Goal: Task Accomplishment & Management: Manage account settings

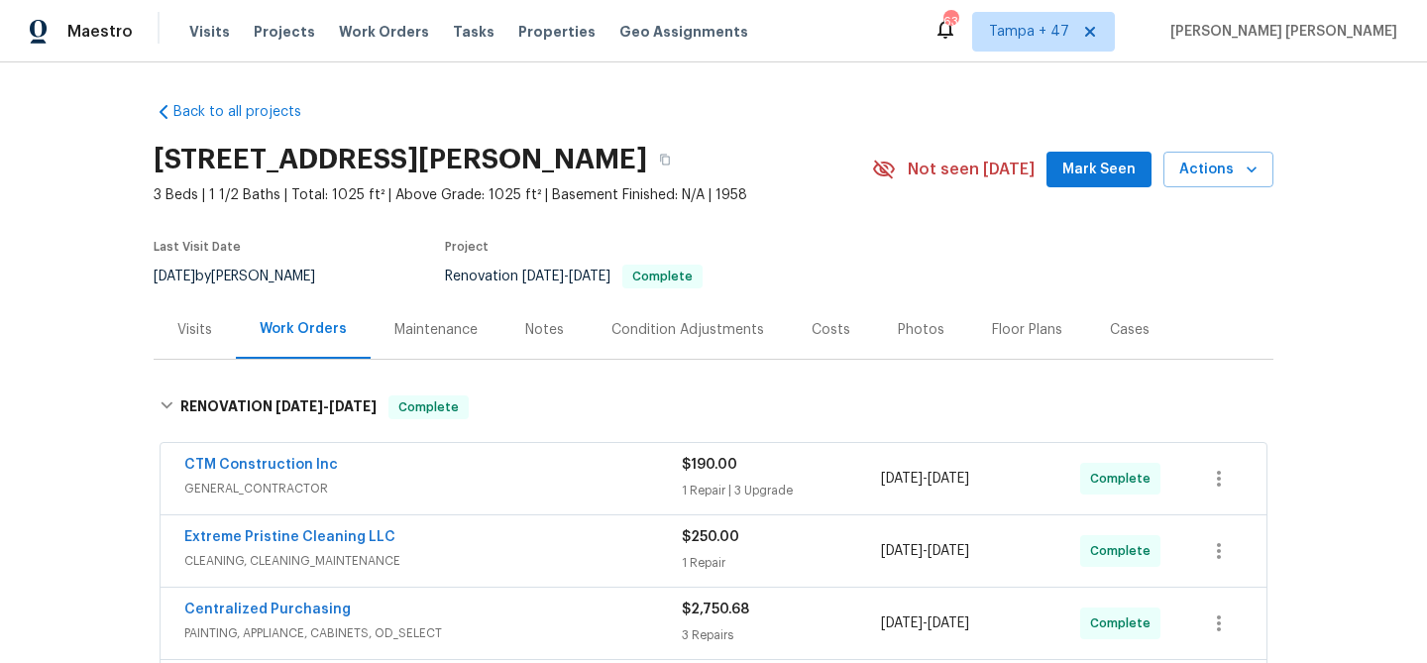
click at [391, 34] on span "Work Orders" at bounding box center [384, 32] width 90 height 20
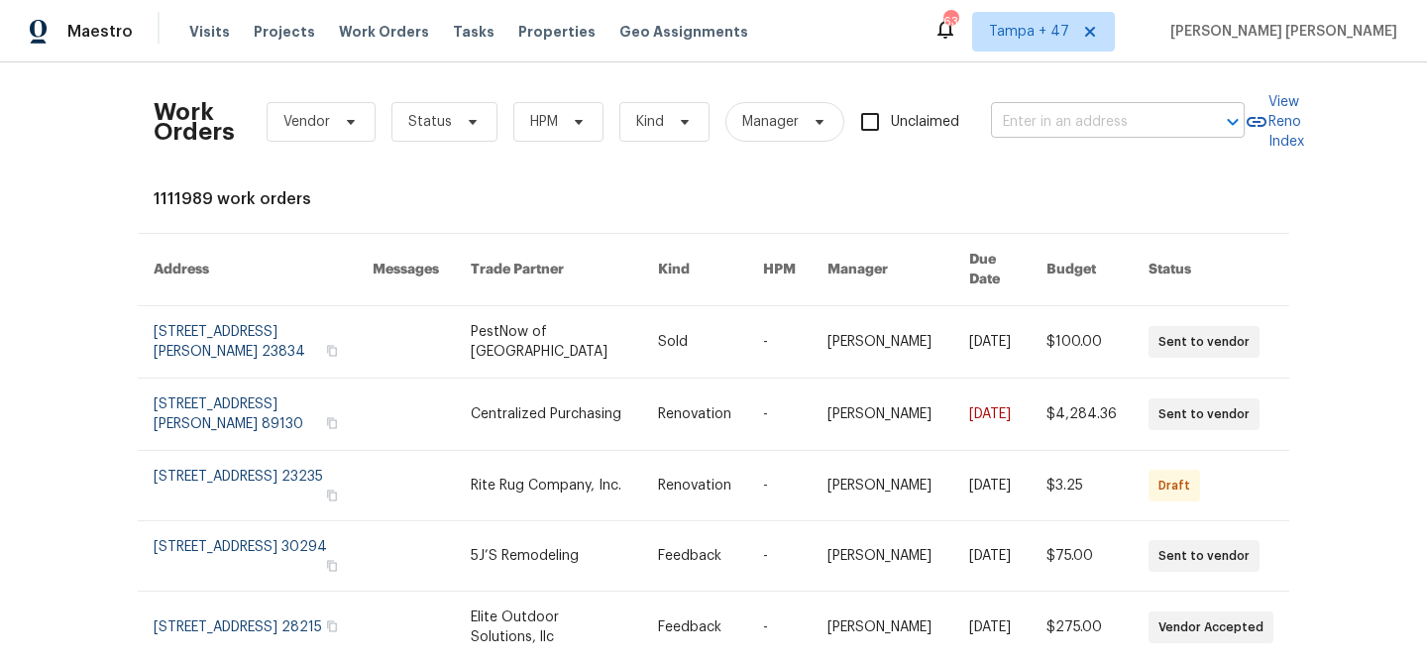
click at [1010, 117] on input "text" at bounding box center [1090, 122] width 198 height 31
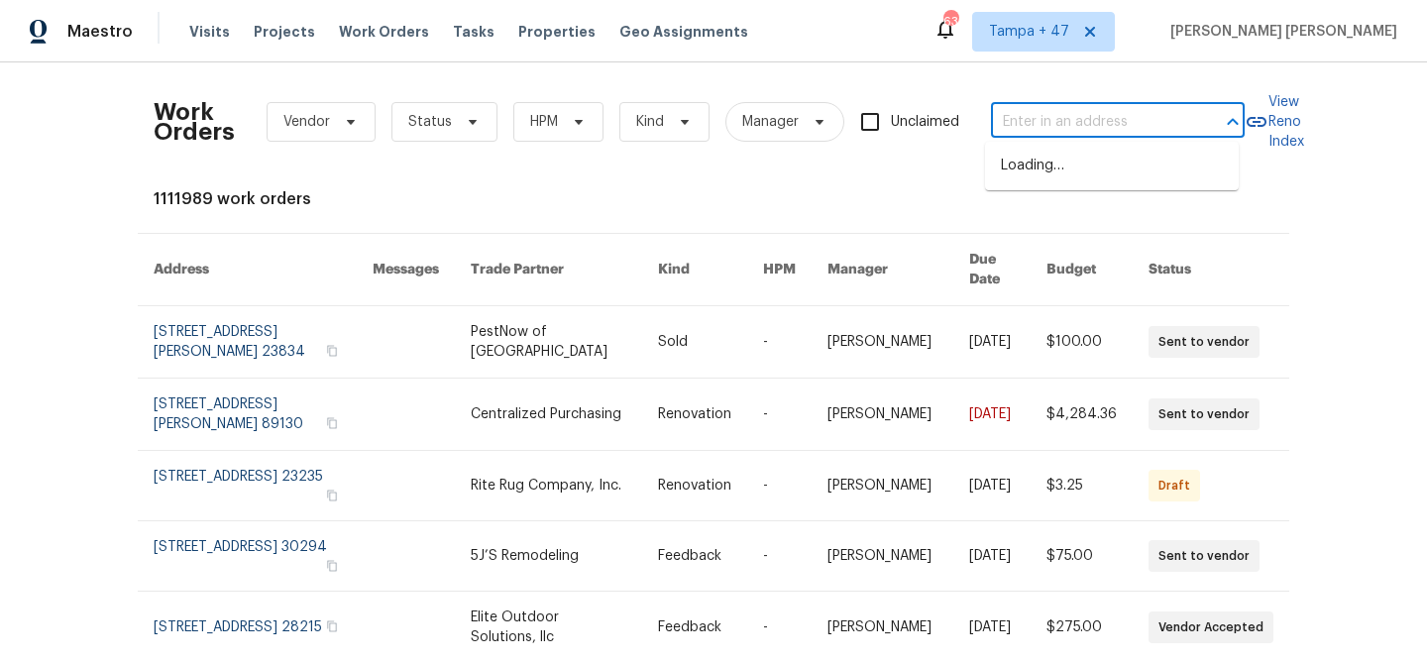
paste input "[STREET_ADDRESS][US_STATE]"
type input "[STREET_ADDRESS][US_STATE]"
click at [1031, 166] on li "[STREET_ADDRESS][US_STATE]" at bounding box center [1112, 166] width 254 height 33
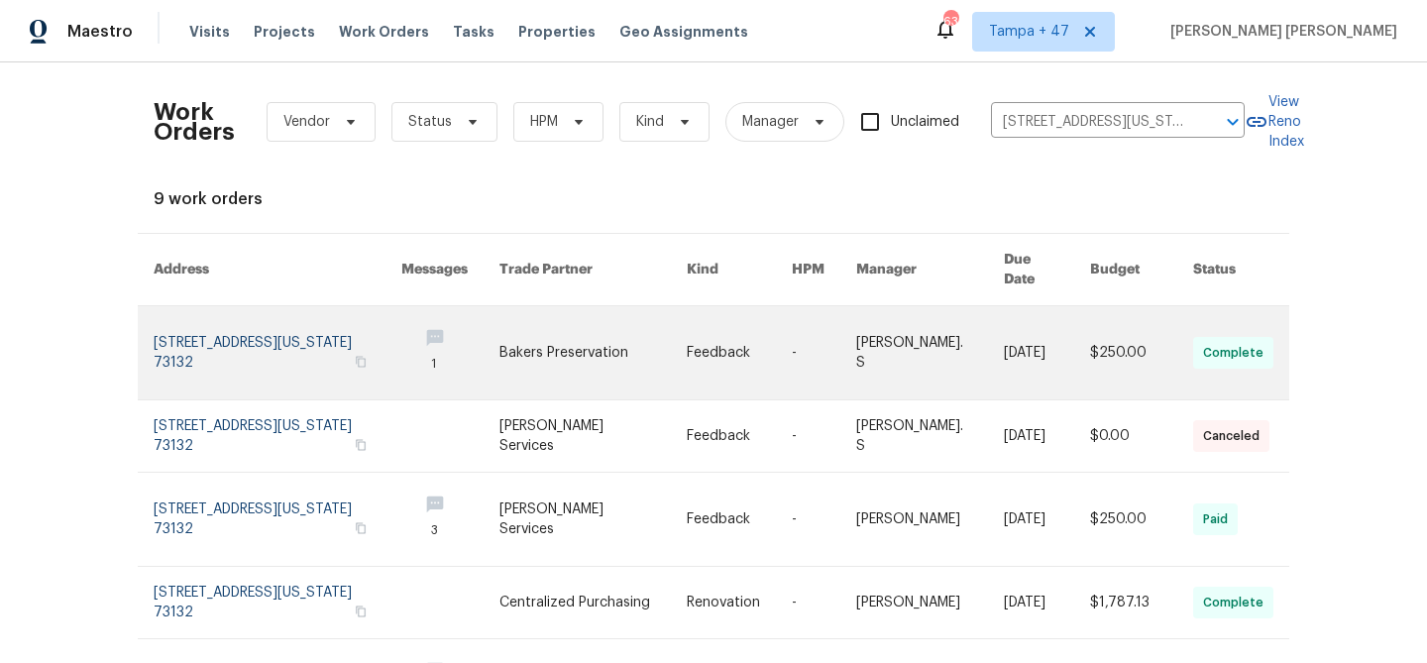
click at [930, 308] on link at bounding box center [930, 352] width 148 height 93
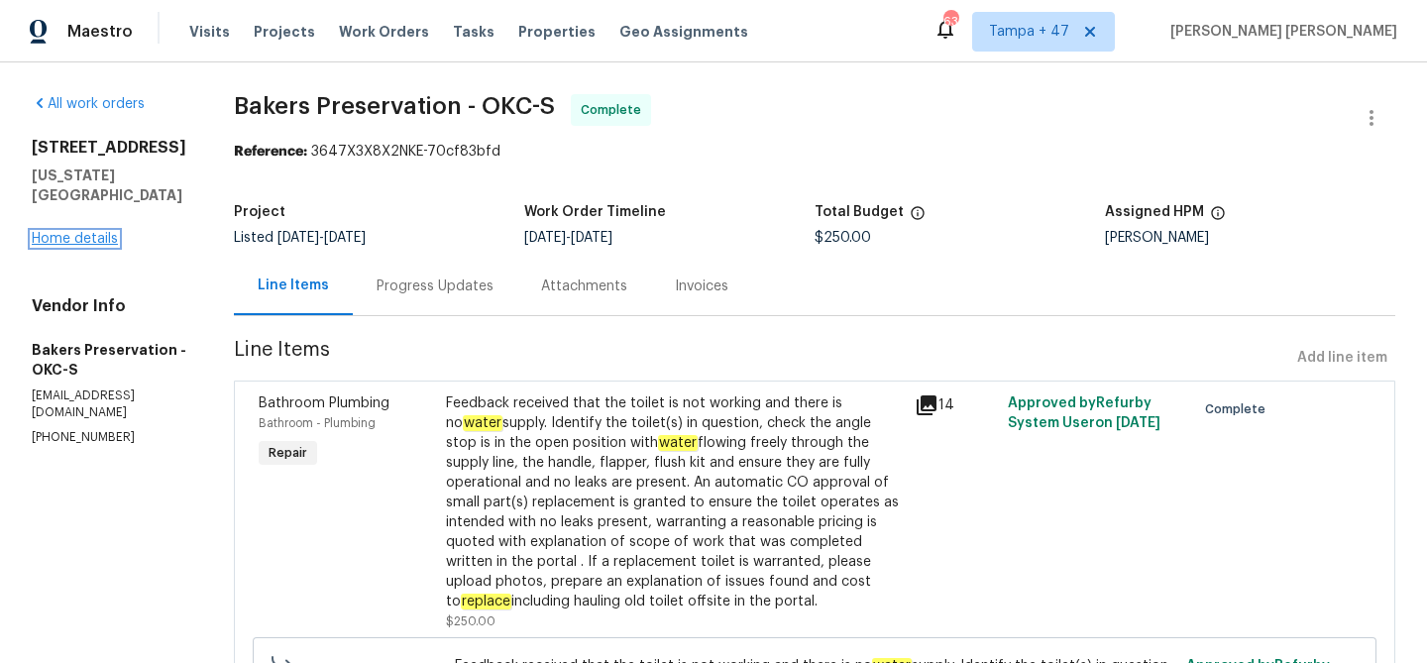
click at [83, 232] on link "Home details" at bounding box center [75, 239] width 86 height 14
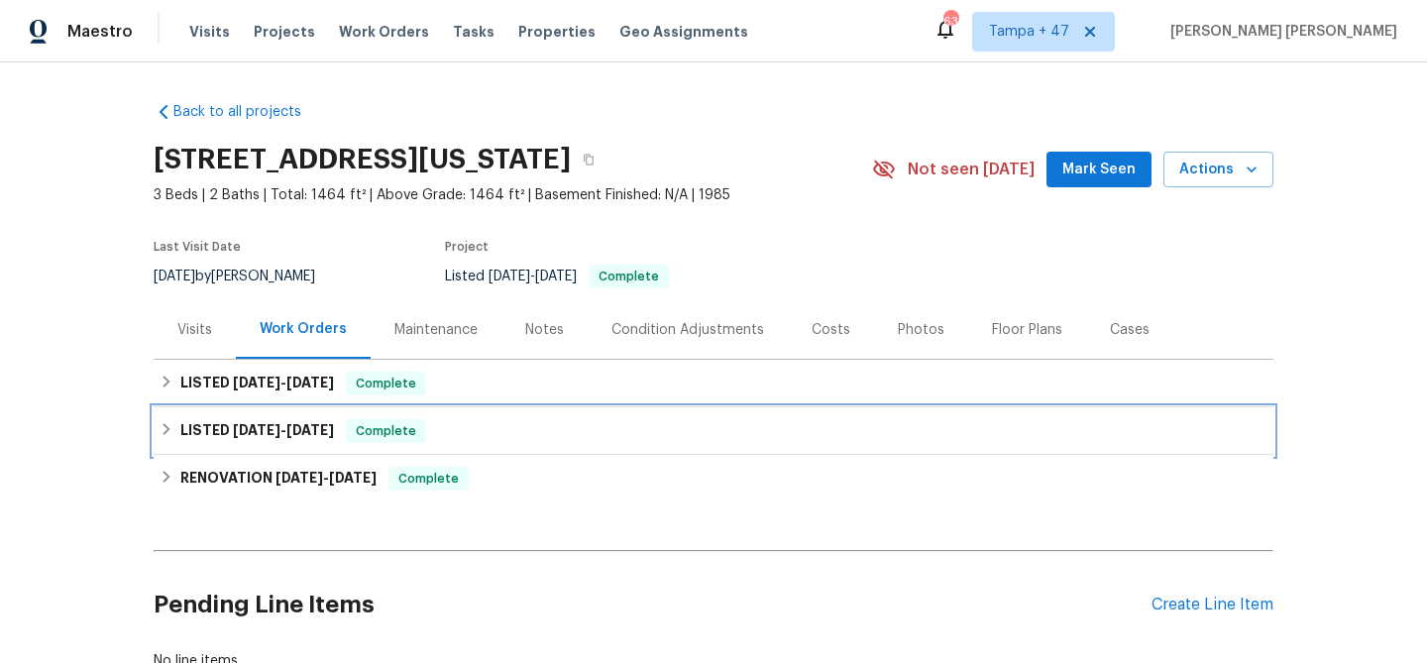
click at [411, 428] on span "Complete" at bounding box center [386, 431] width 76 height 20
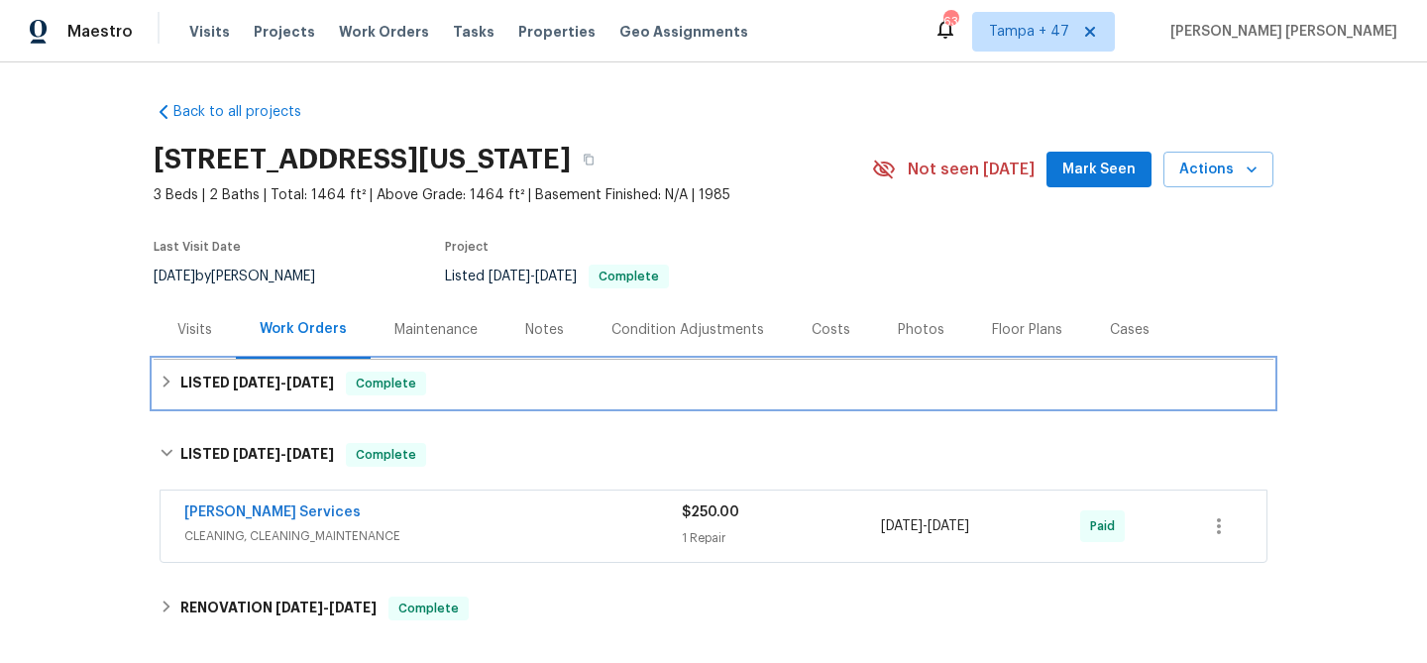
click at [429, 390] on div "LISTED [DATE] - [DATE] Complete" at bounding box center [714, 384] width 1108 height 24
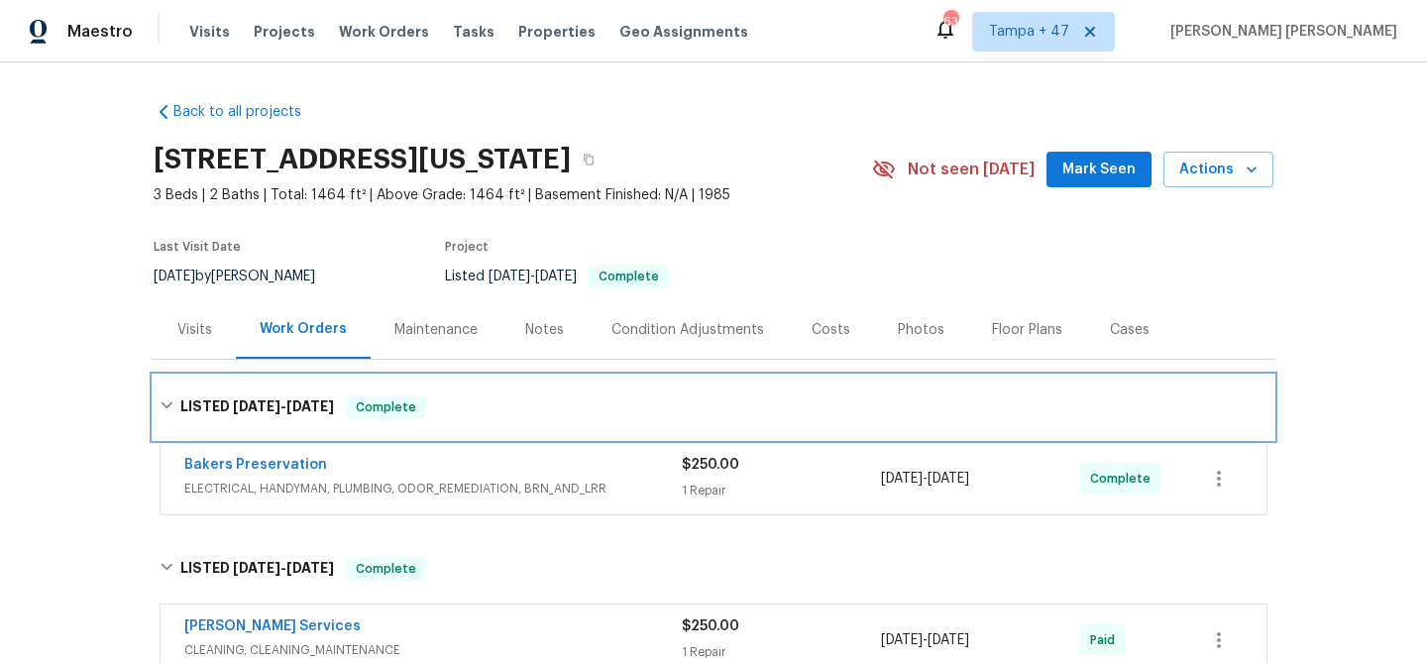
scroll to position [401, 0]
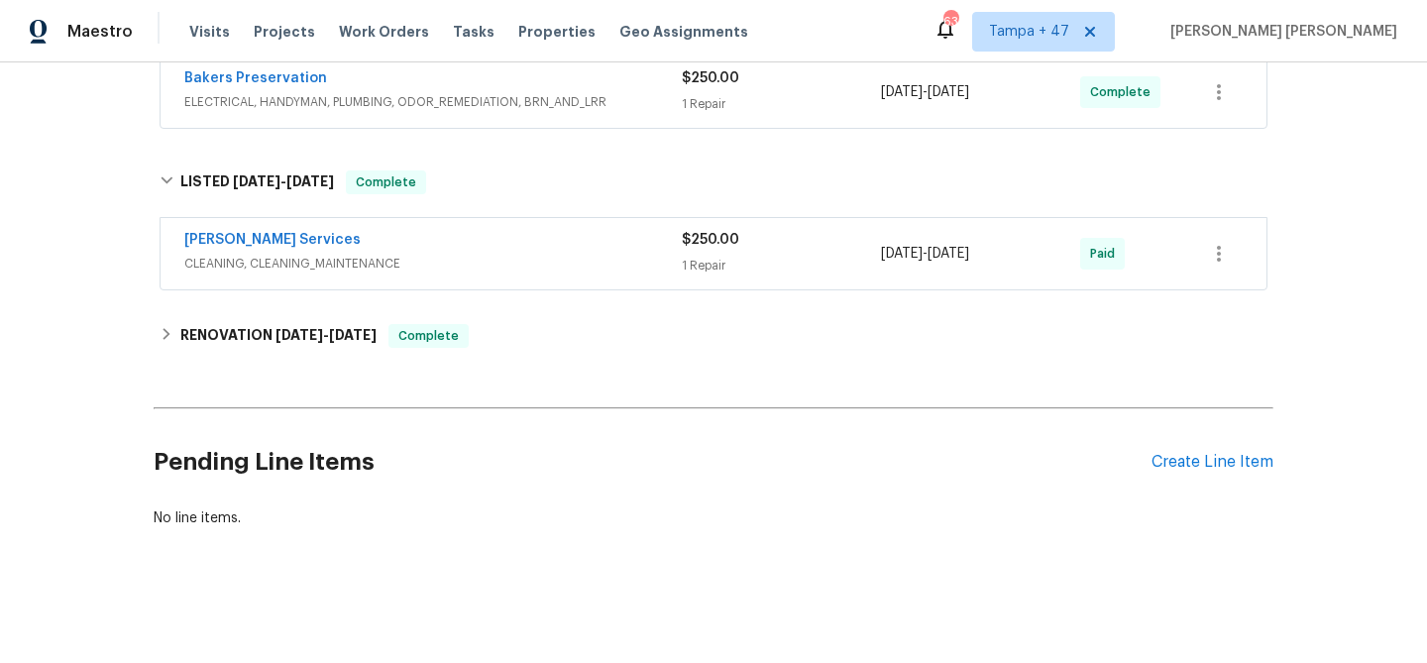
click at [604, 254] on span "CLEANING, CLEANING_MAINTENANCE" at bounding box center [432, 264] width 497 height 20
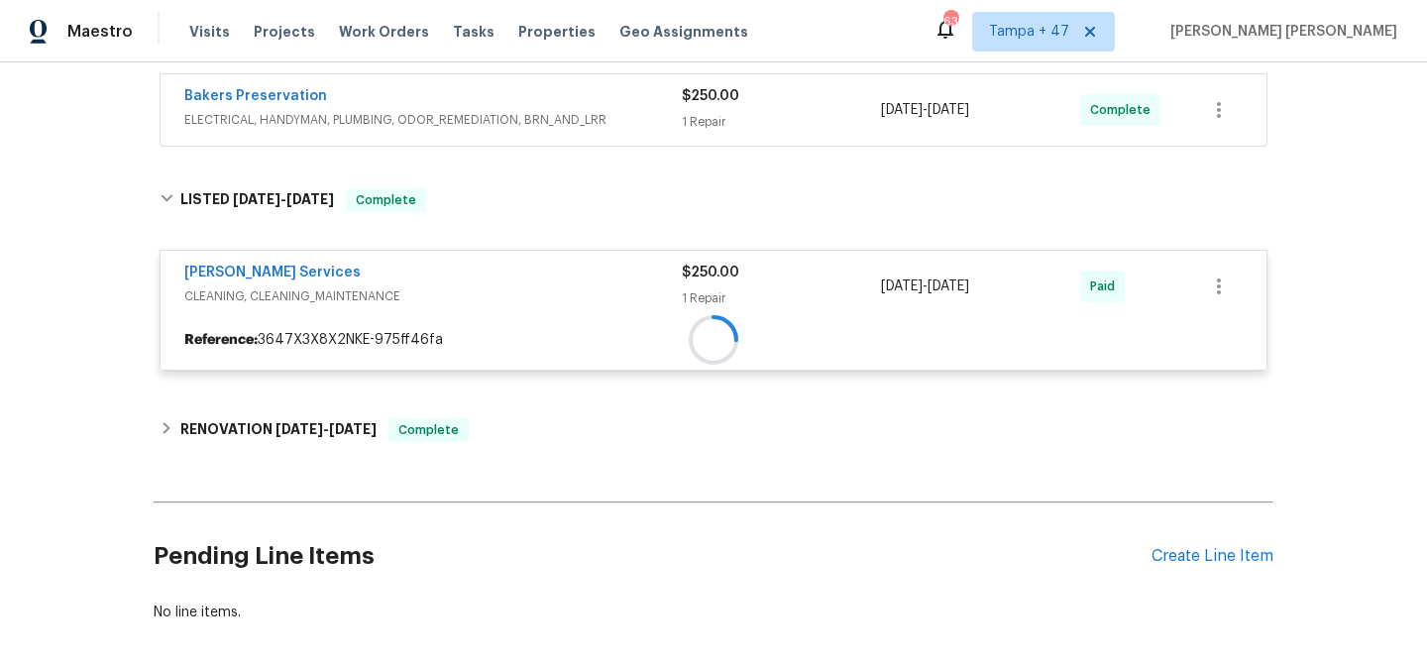
scroll to position [369, 0]
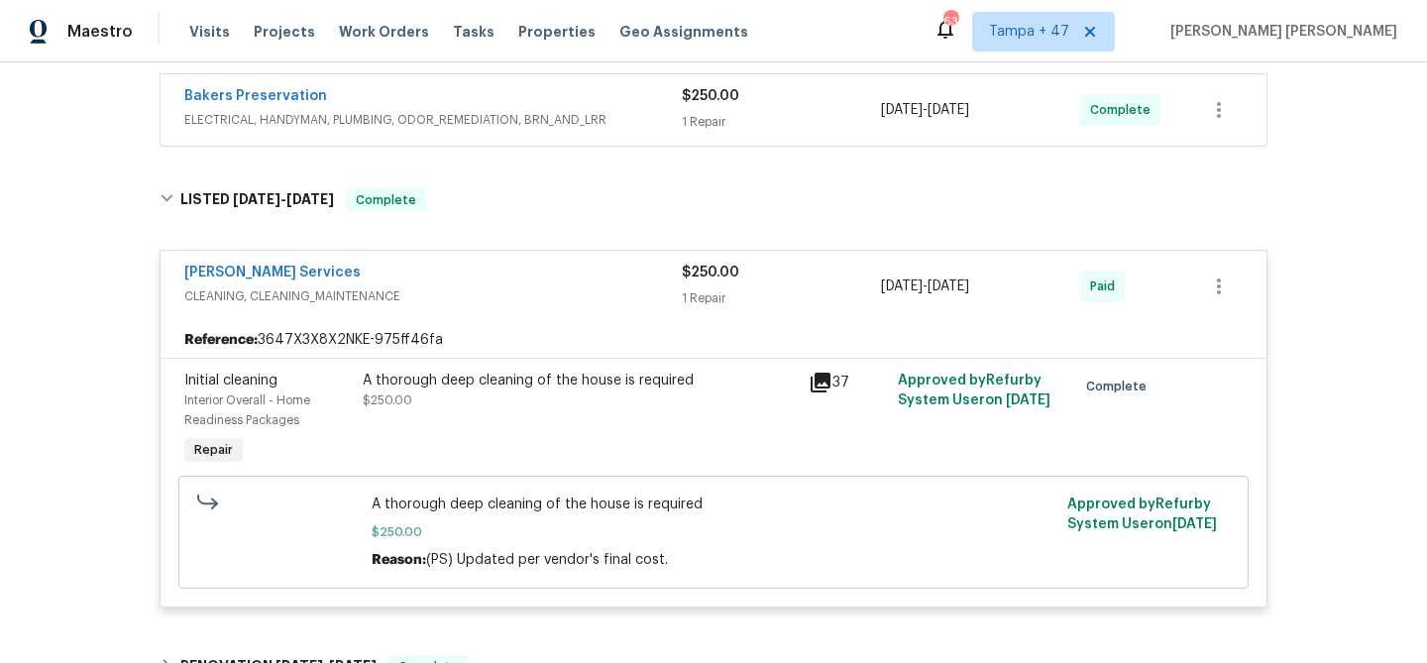
click at [632, 108] on div "Bakers Preservation" at bounding box center [432, 98] width 497 height 24
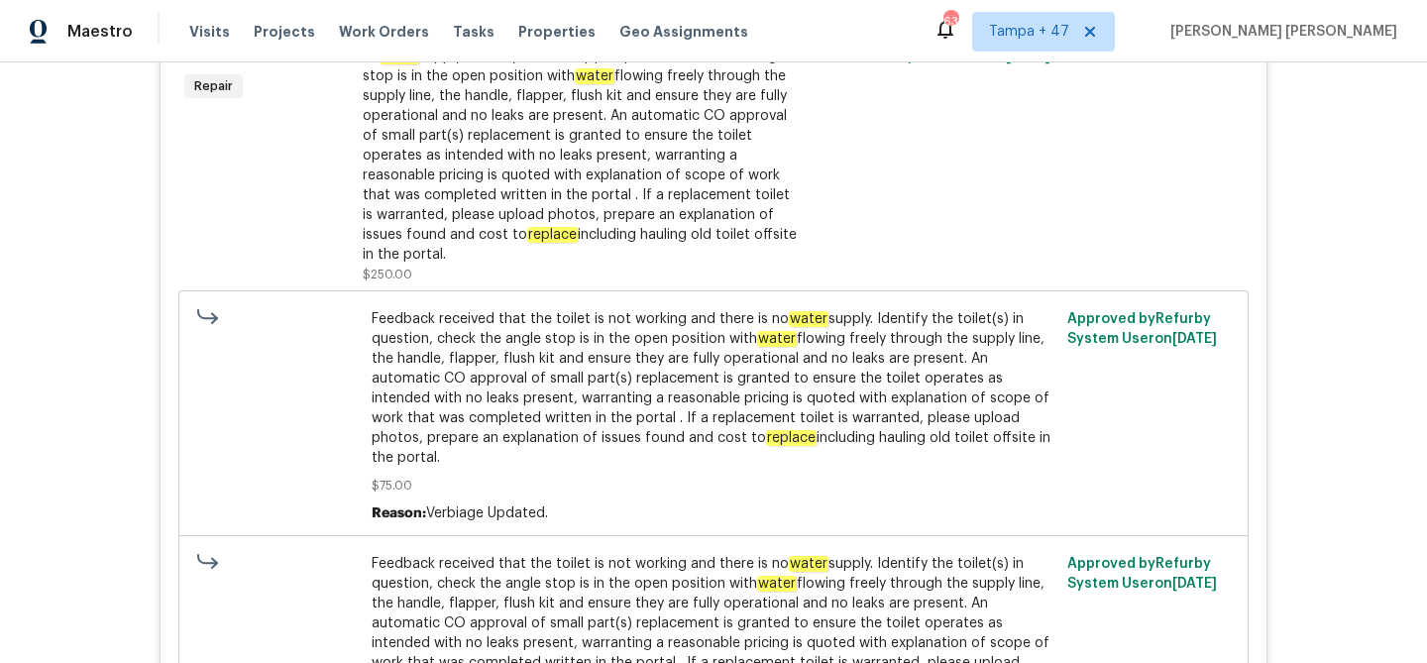
scroll to position [570, 0]
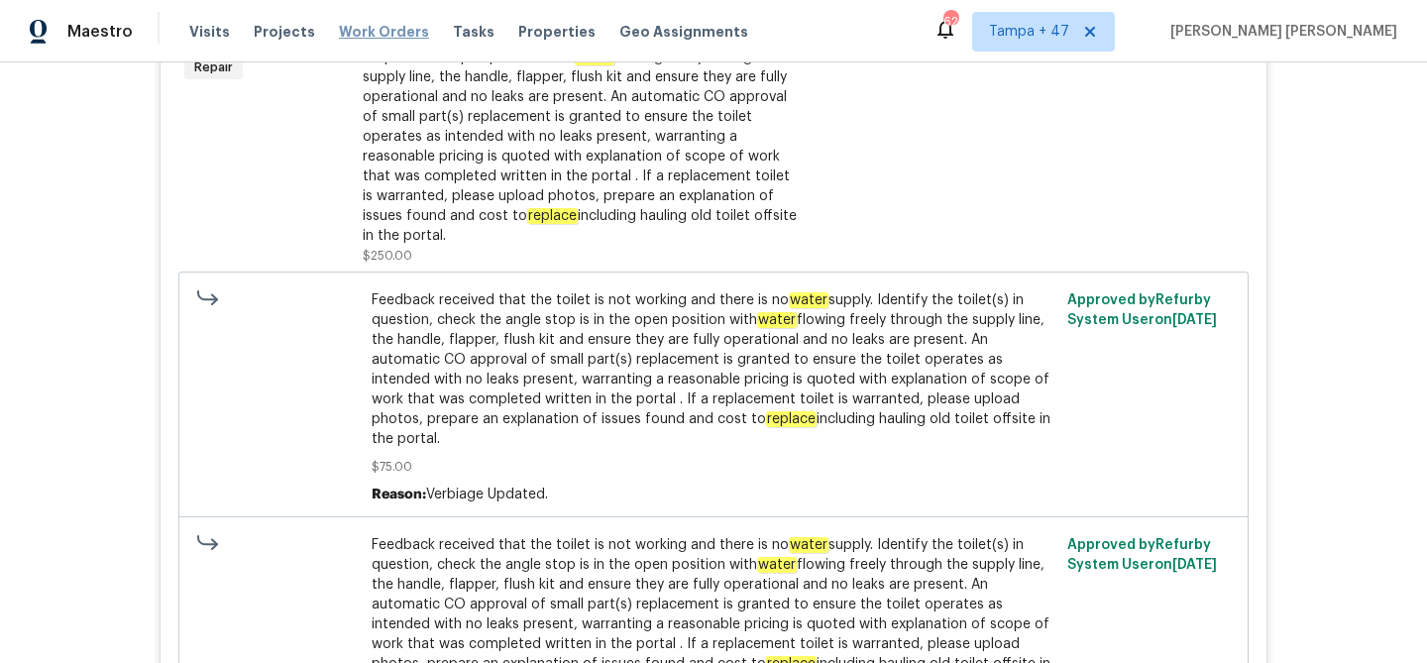
click at [382, 25] on span "Work Orders" at bounding box center [384, 32] width 90 height 20
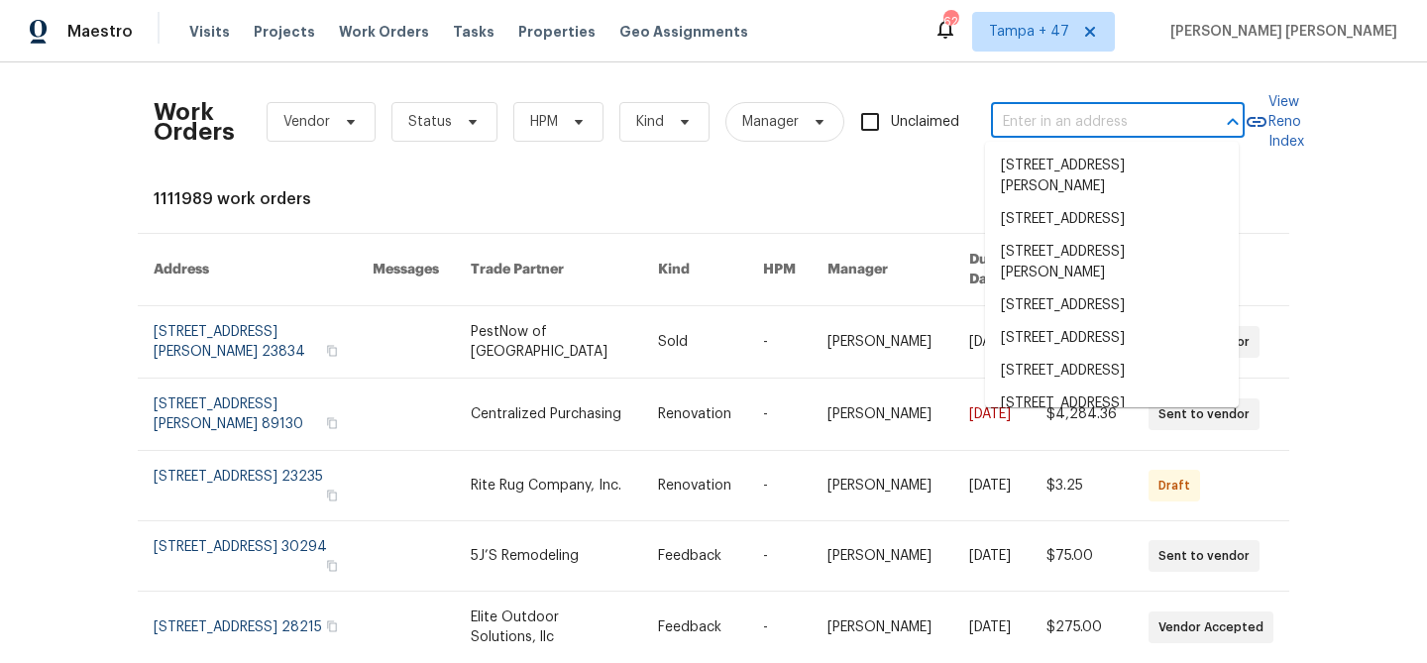
click at [1155, 110] on input "text" at bounding box center [1090, 122] width 198 height 31
paste input "[STREET_ADDRESS]"
type input "[STREET_ADDRESS]"
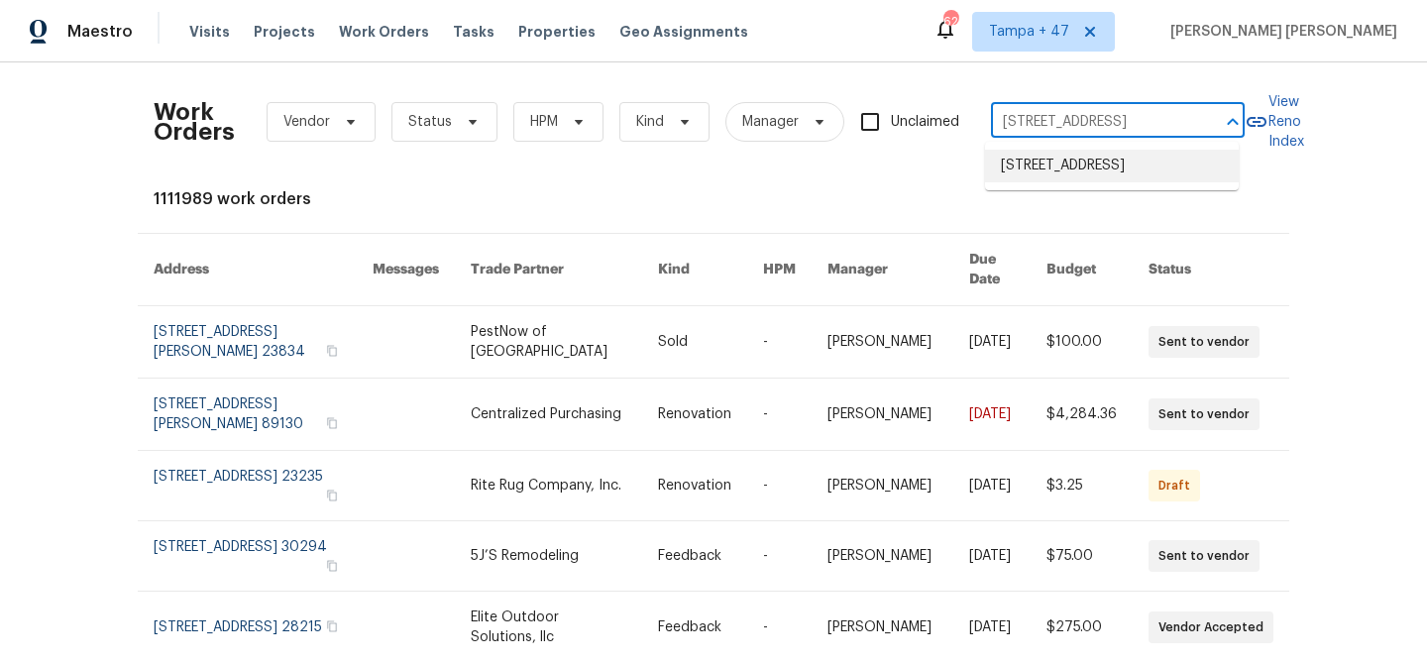
click at [1112, 158] on li "[STREET_ADDRESS]" at bounding box center [1112, 166] width 254 height 33
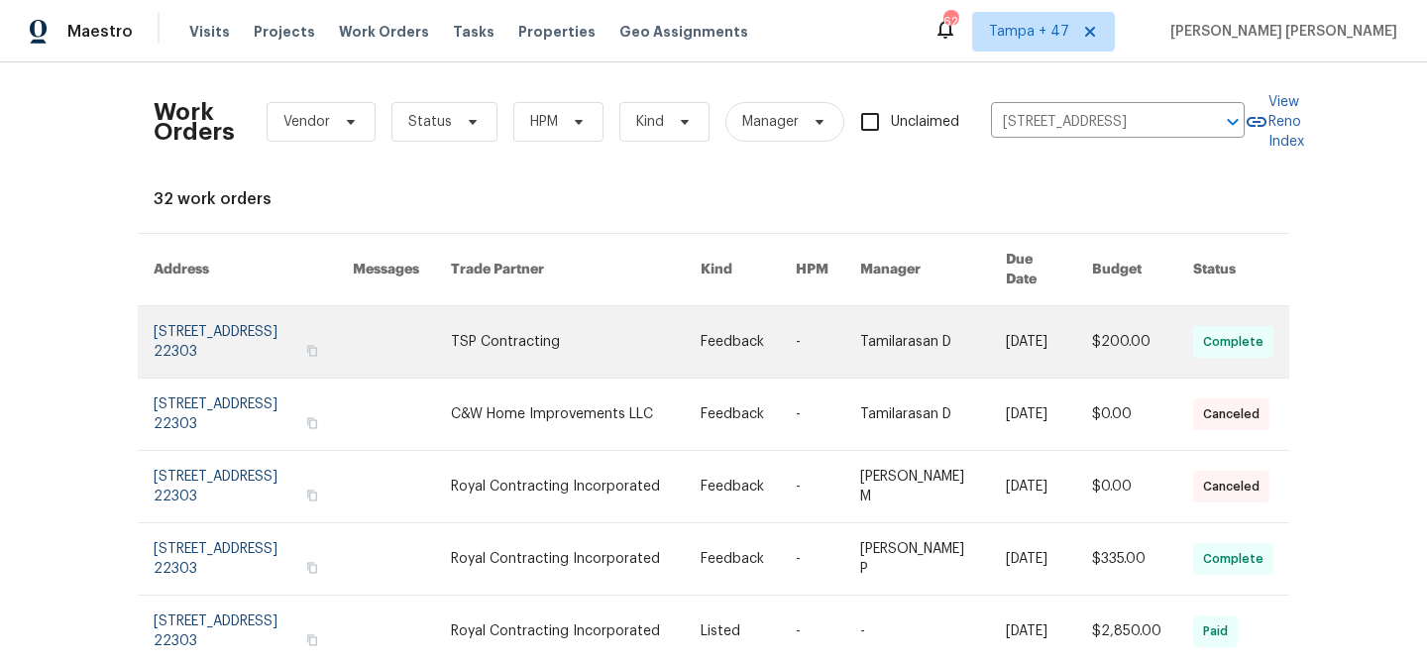
click at [1013, 318] on link at bounding box center [1049, 341] width 86 height 71
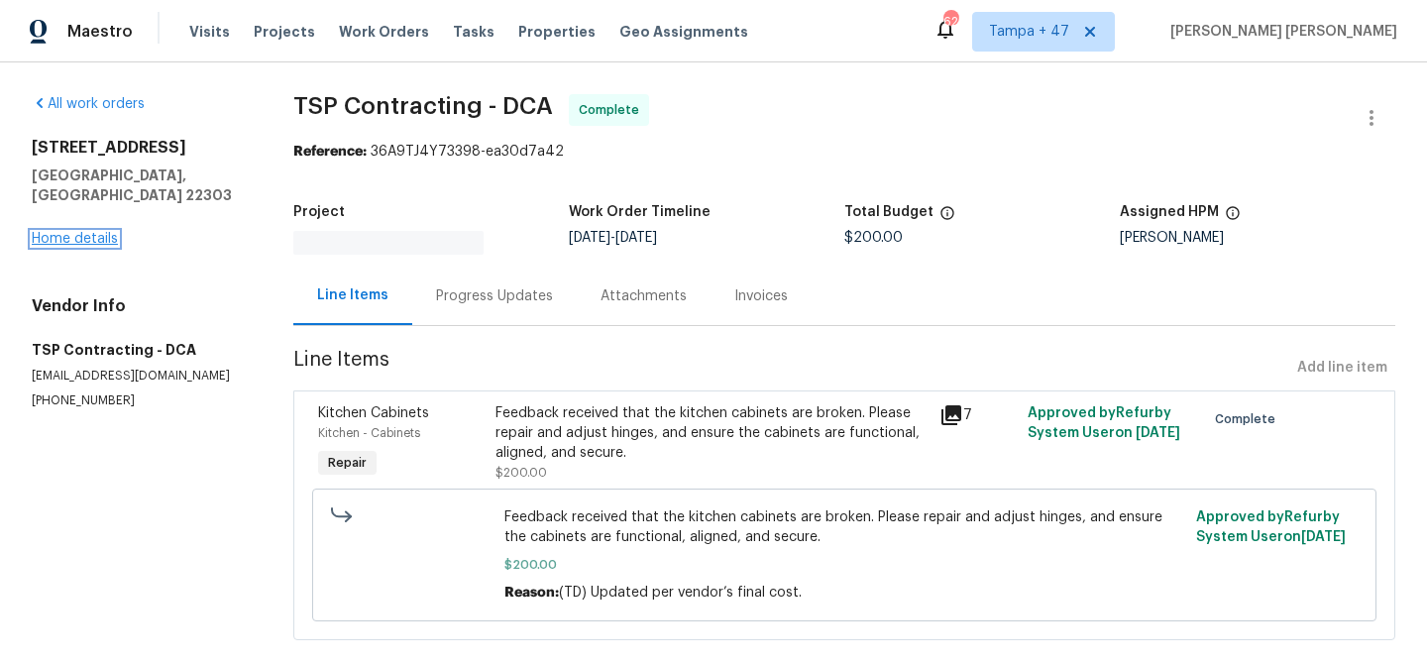
click at [80, 232] on link "Home details" at bounding box center [75, 239] width 86 height 14
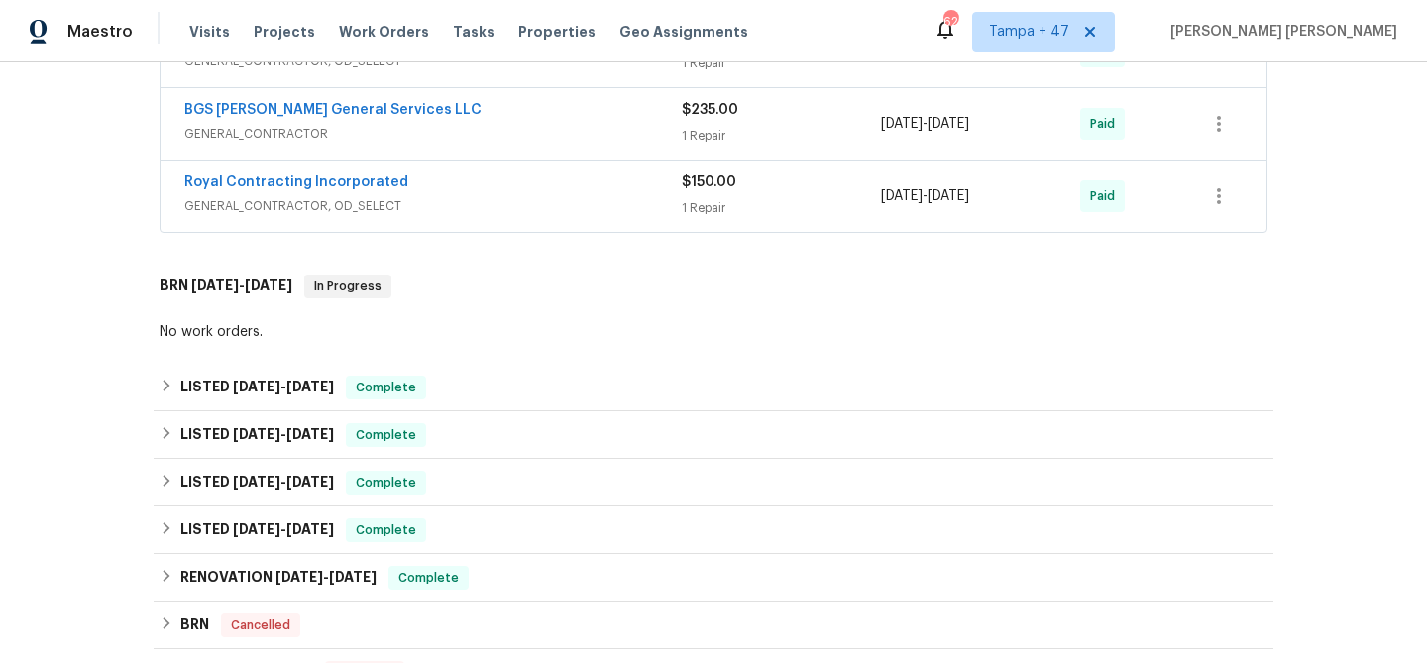
scroll to position [773, 0]
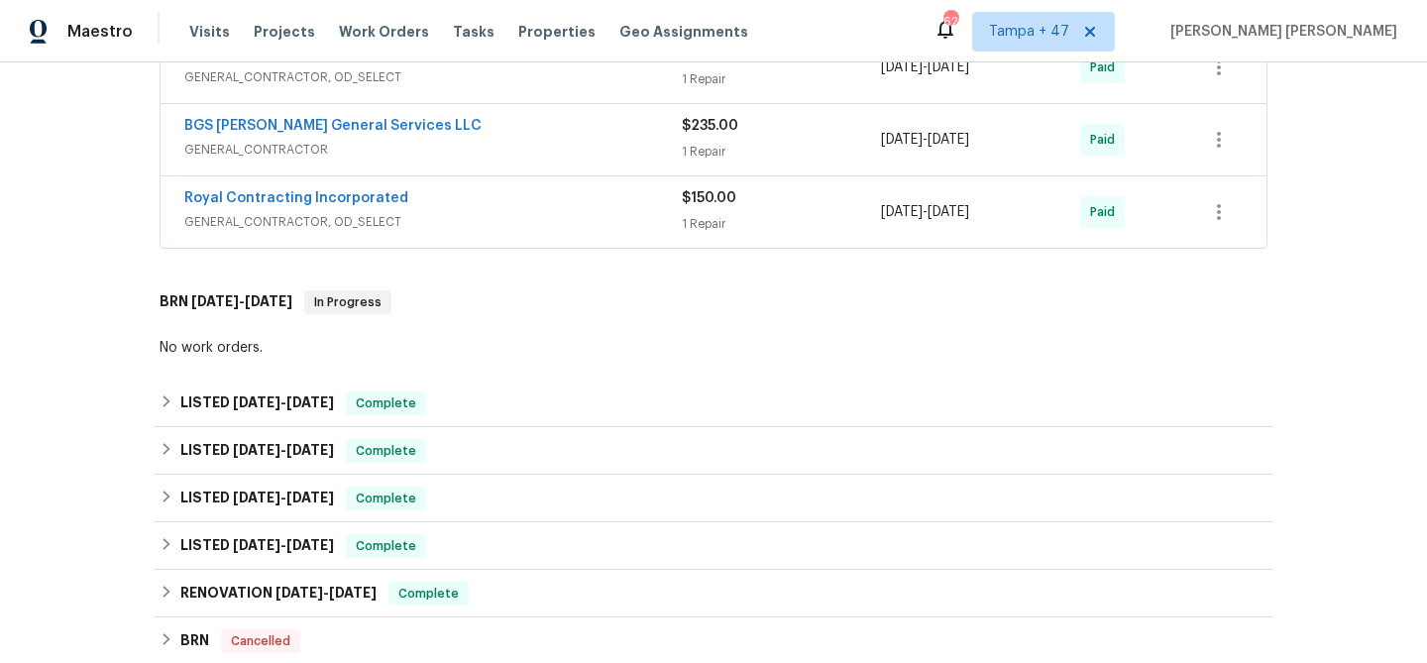
click at [621, 212] on span "GENERAL_CONTRACTOR, OD_SELECT" at bounding box center [432, 222] width 497 height 20
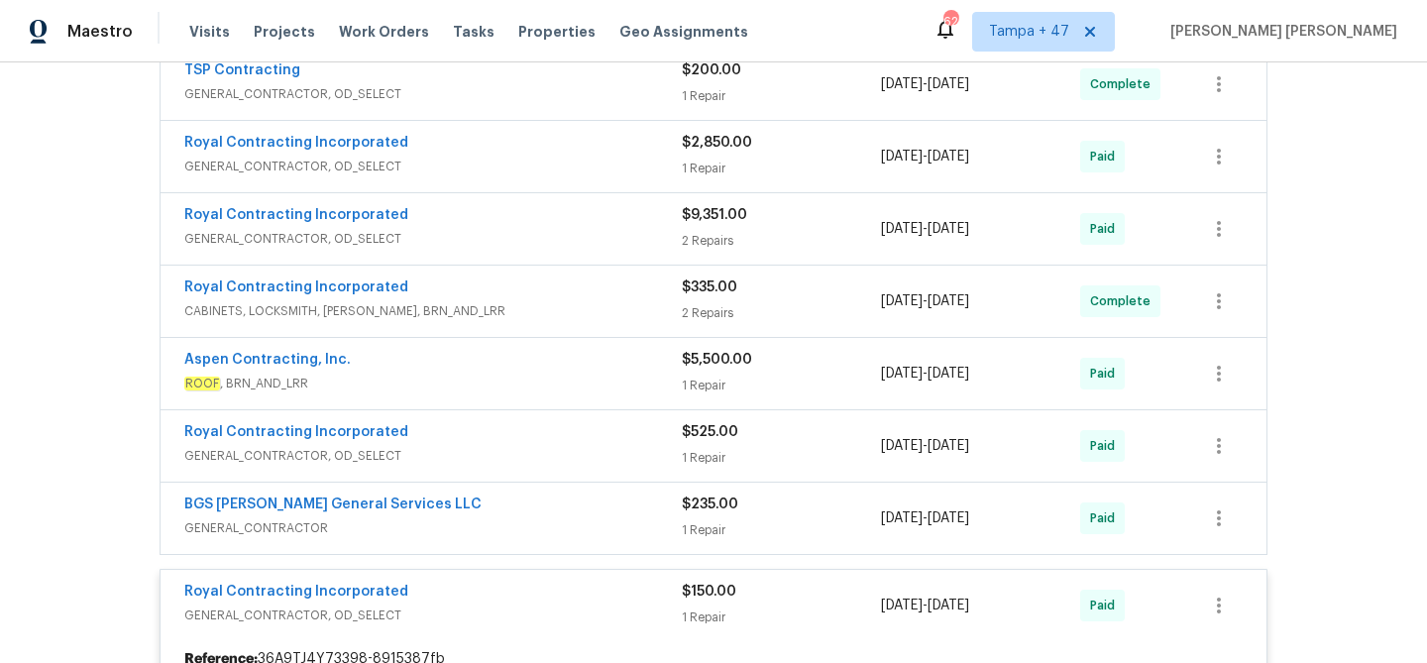
scroll to position [400, 0]
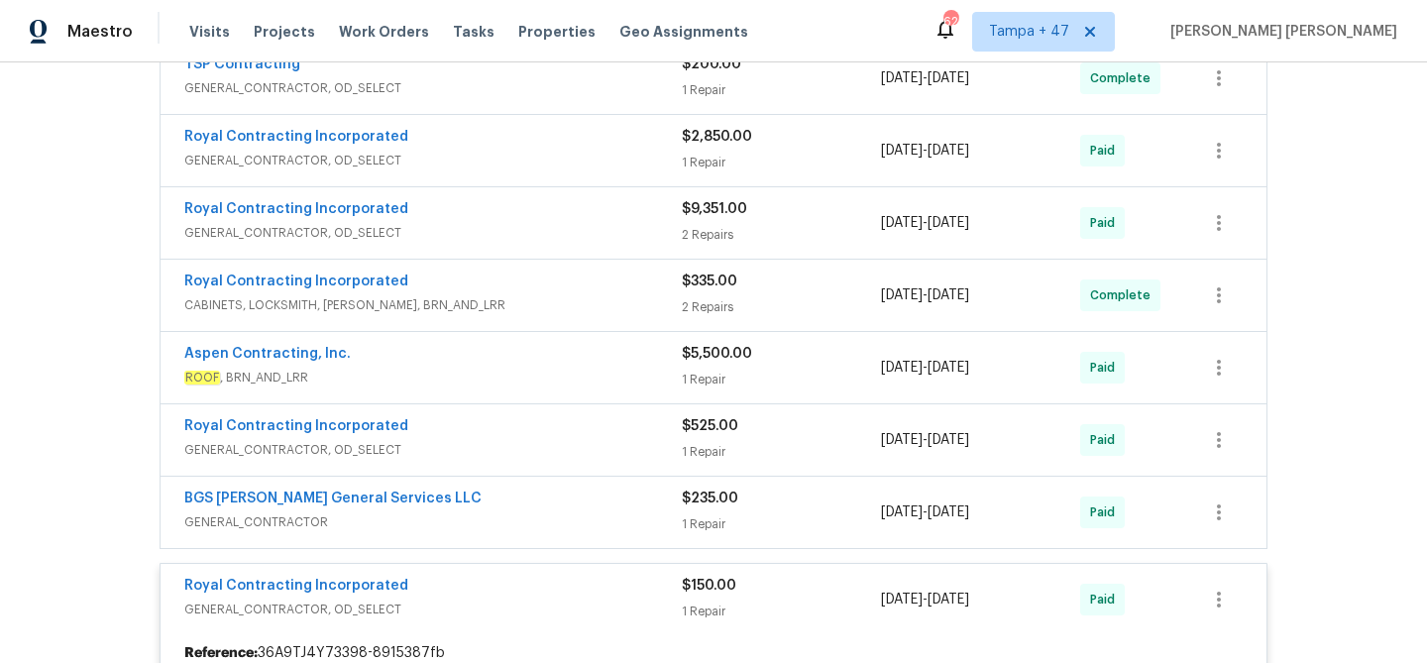
click at [567, 286] on div "Royal Contracting Incorporated" at bounding box center [432, 283] width 497 height 24
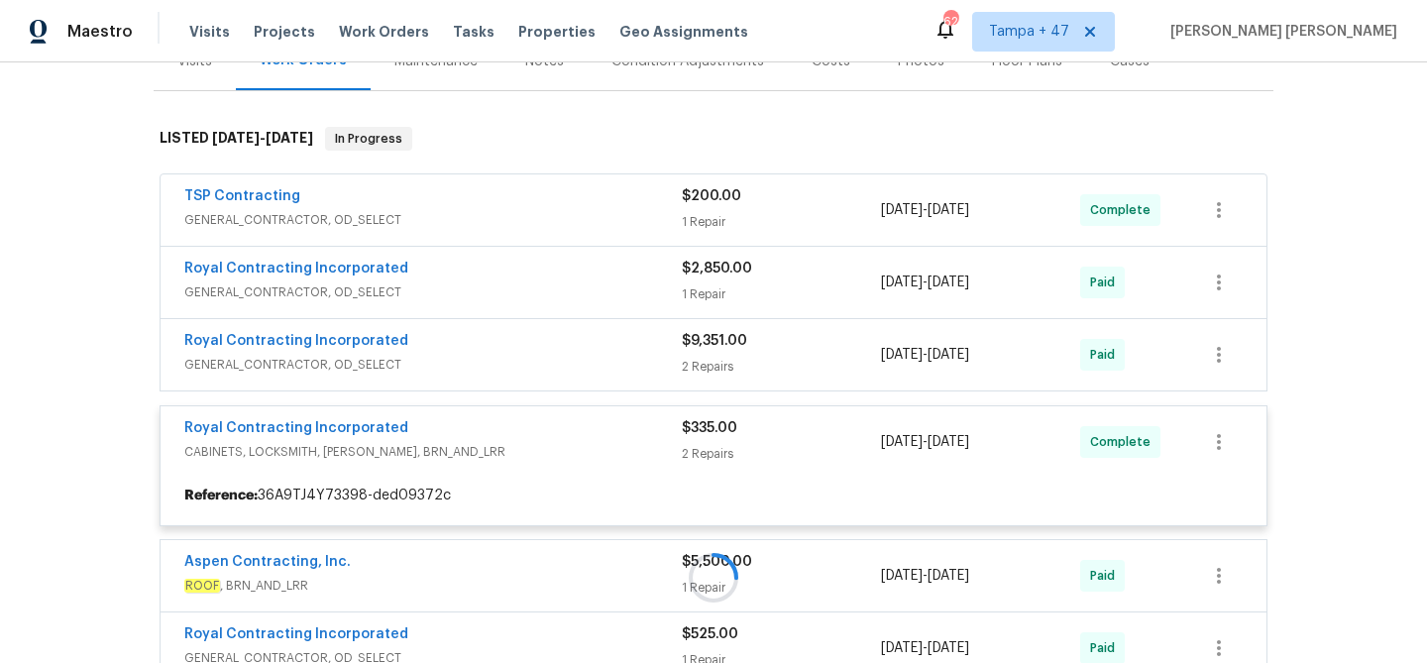
scroll to position [266, 0]
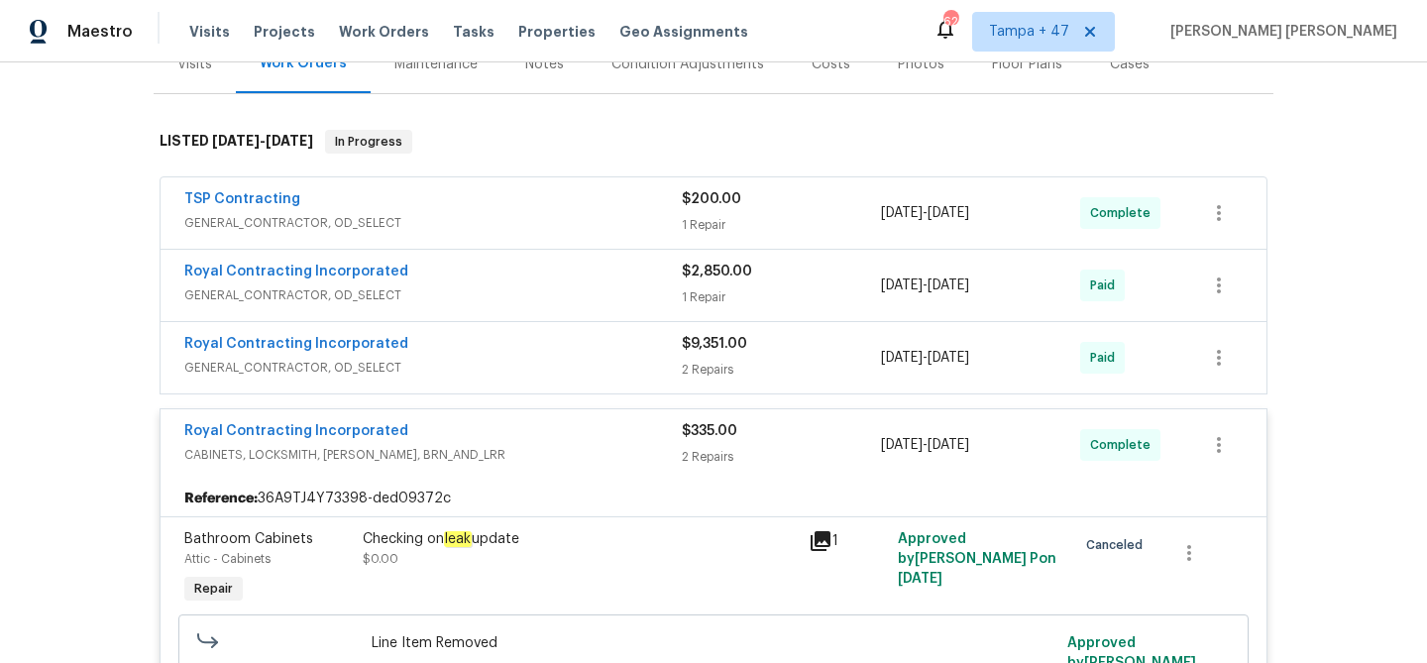
click at [581, 278] on div "Royal Contracting Incorporated" at bounding box center [432, 274] width 497 height 24
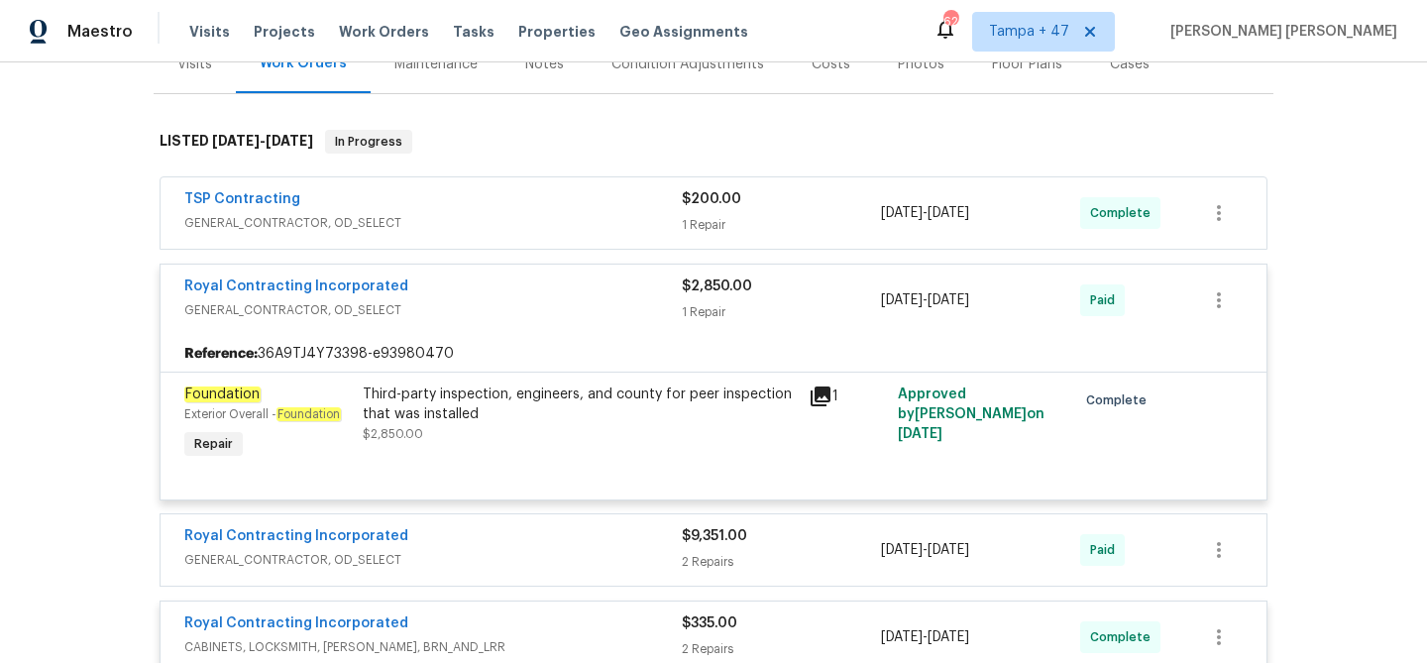
click at [599, 214] on span "GENERAL_CONTRACTOR, OD_SELECT" at bounding box center [432, 223] width 497 height 20
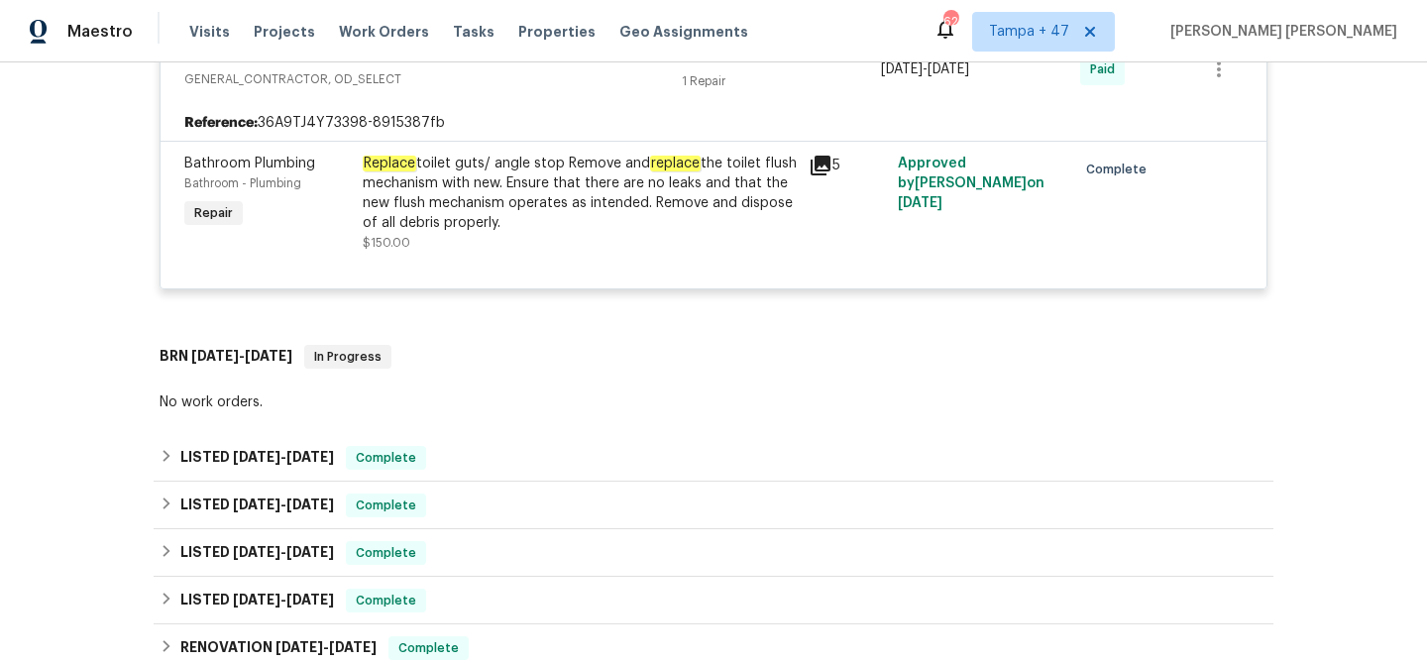
scroll to position [2111, 0]
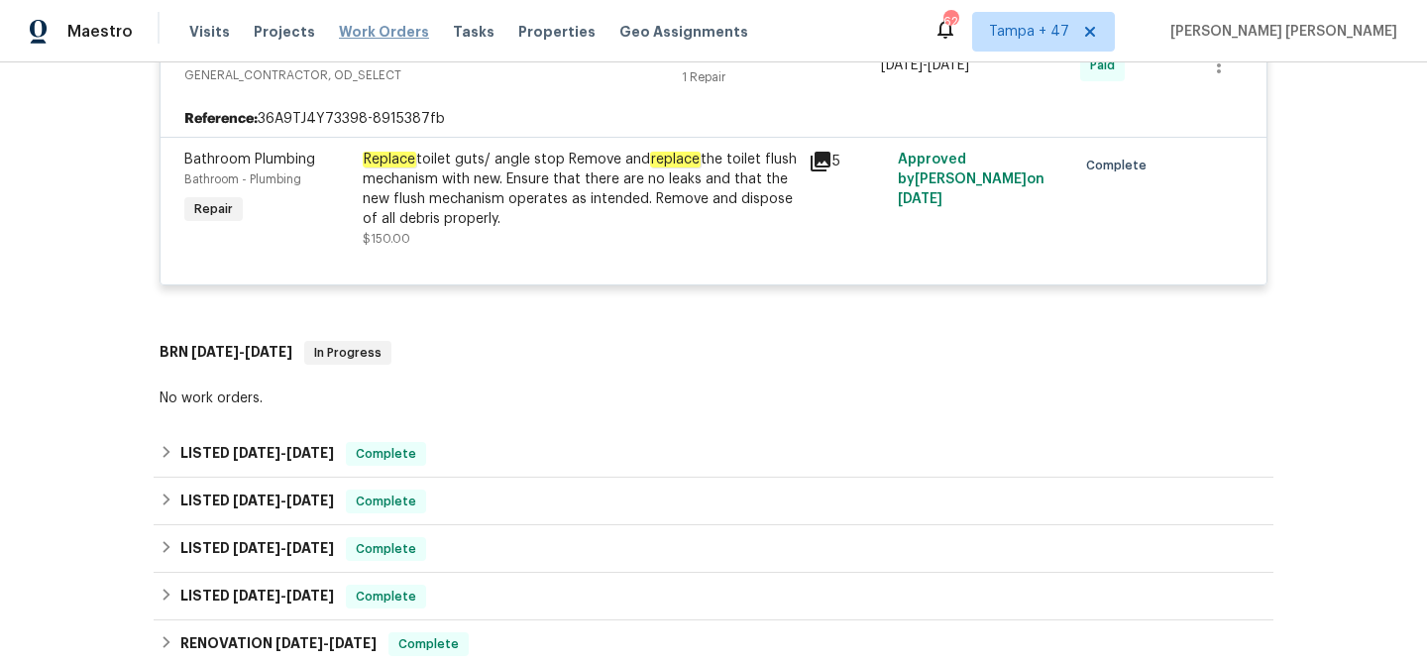
click at [387, 26] on span "Work Orders" at bounding box center [384, 32] width 90 height 20
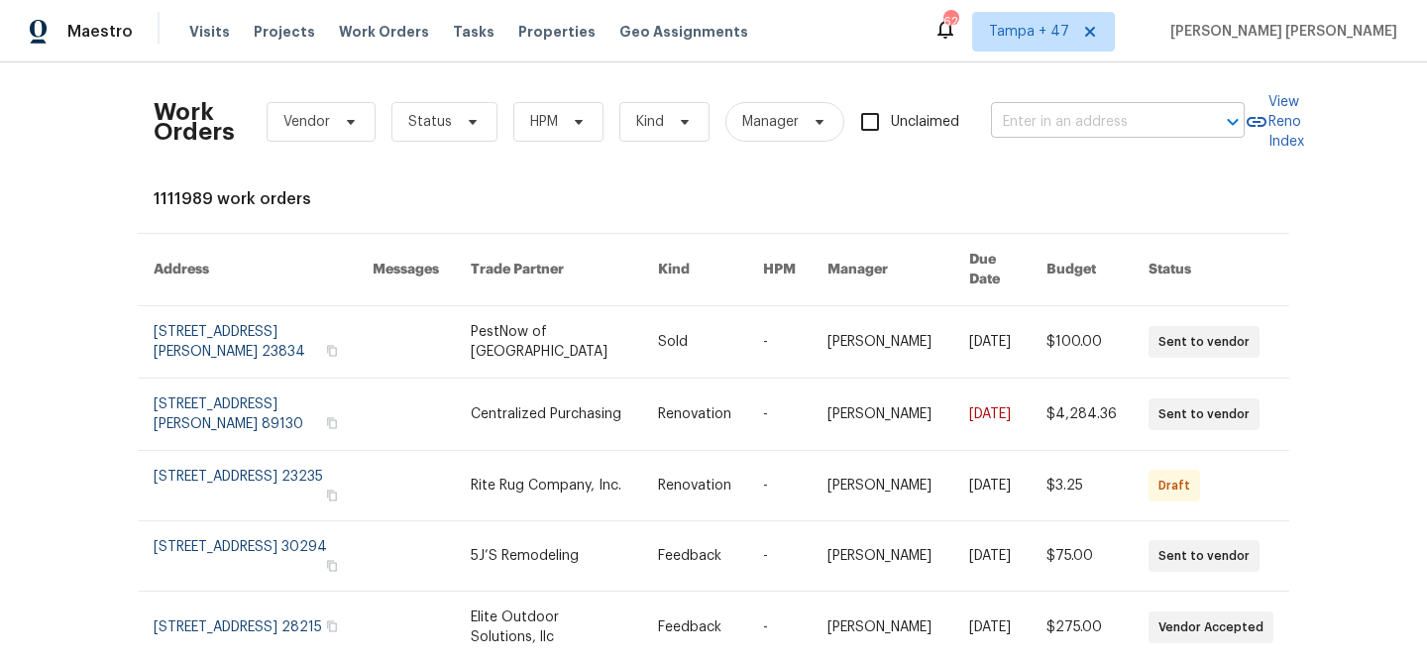
click at [1080, 118] on input "text" at bounding box center [1090, 122] width 198 height 31
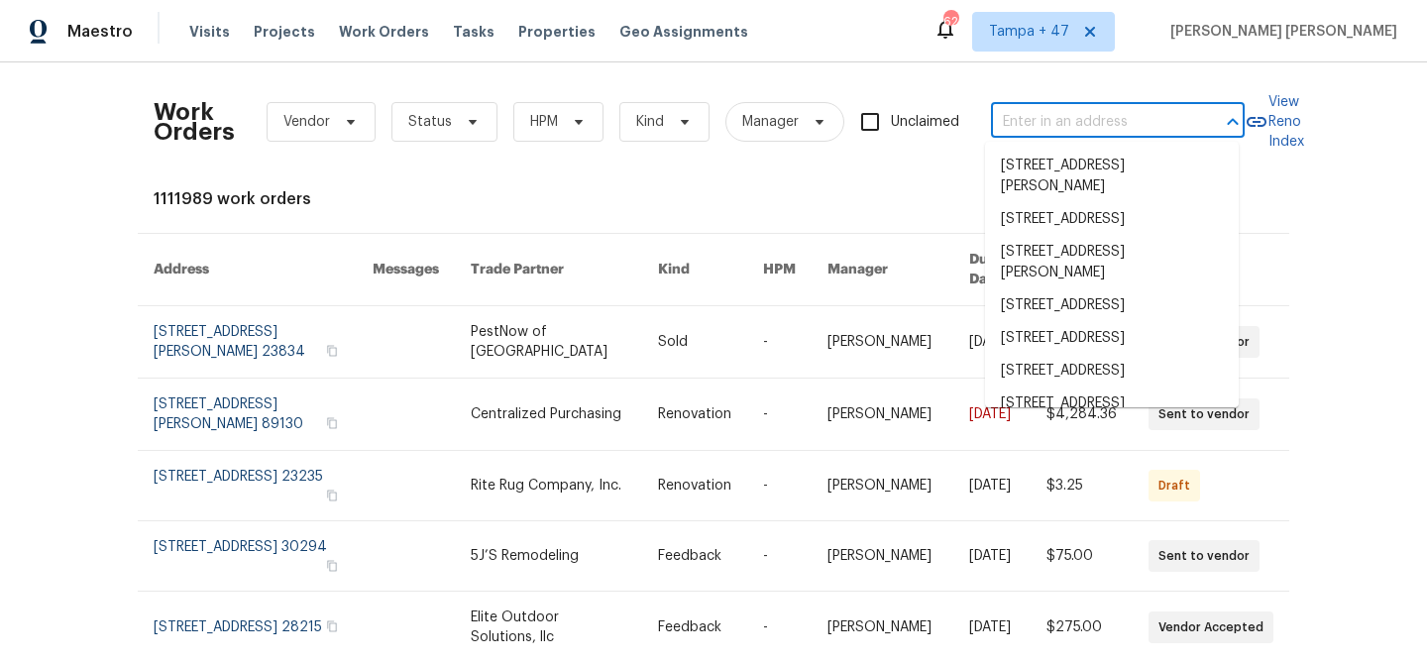
paste input "[STREET_ADDRESS]"
type input "[STREET_ADDRESS]"
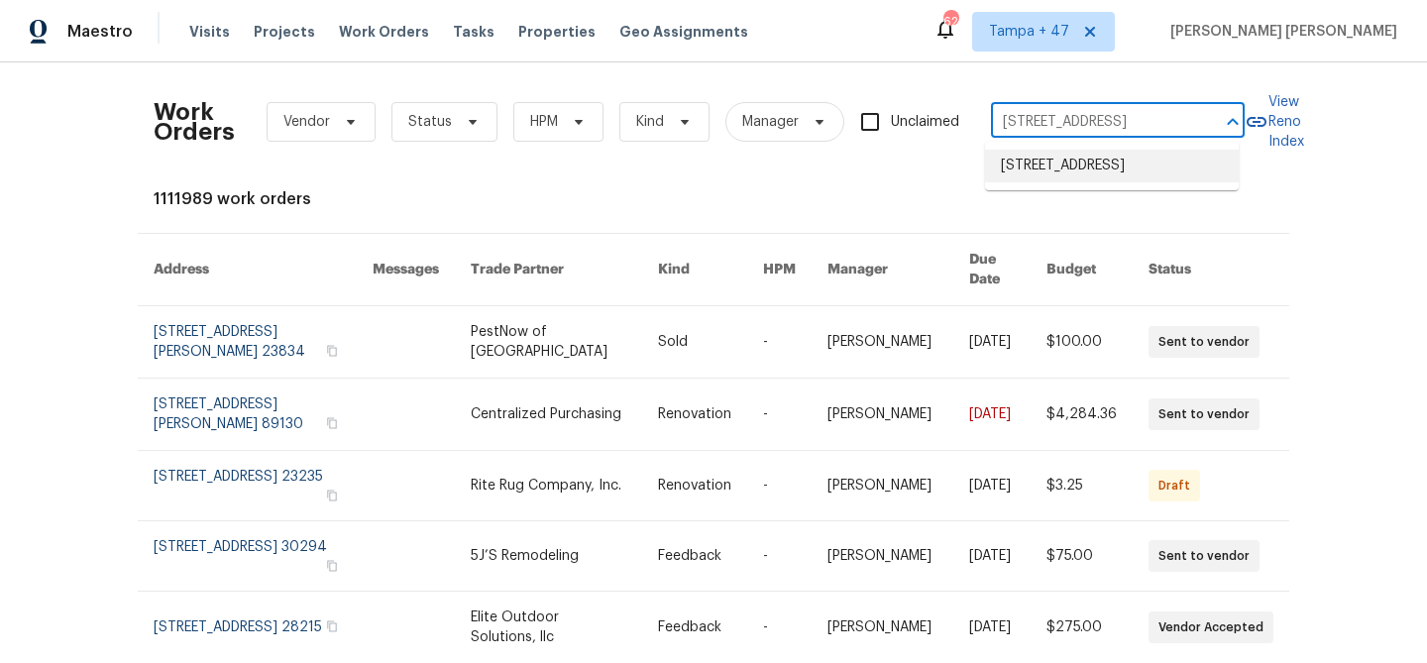
click at [1063, 178] on li "[STREET_ADDRESS]" at bounding box center [1112, 166] width 254 height 33
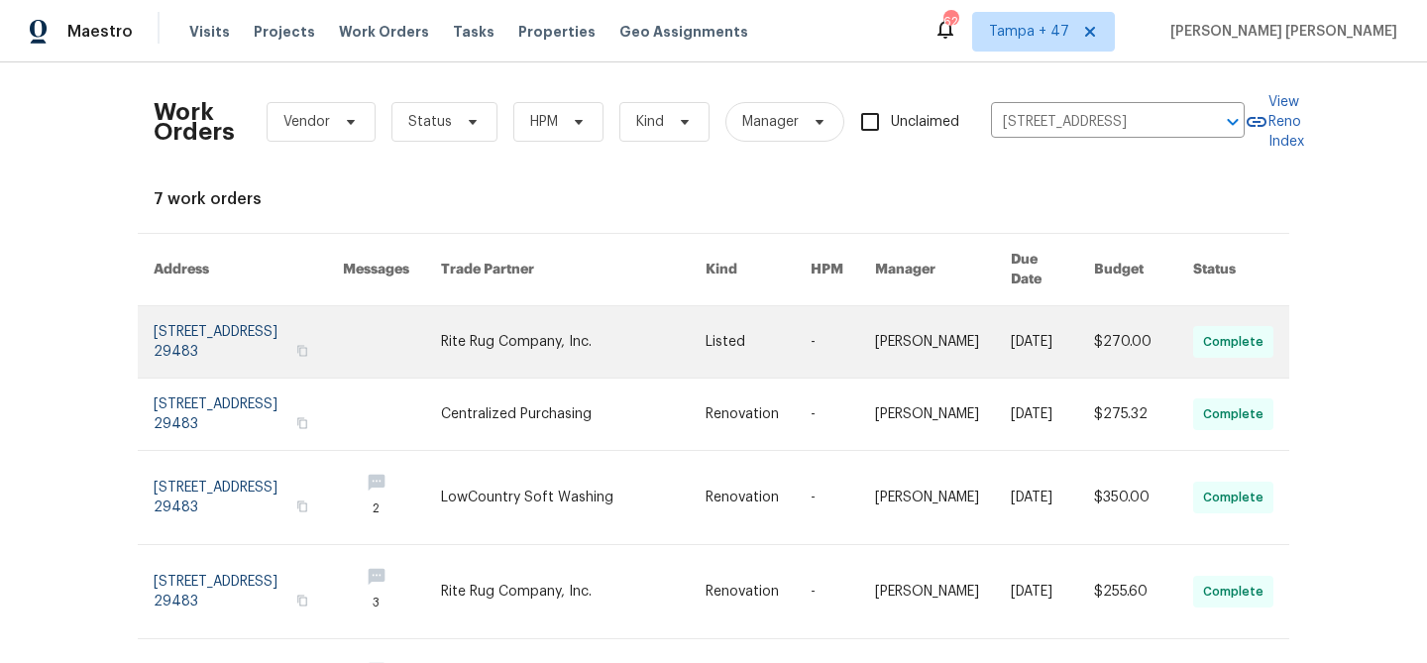
click at [973, 323] on link at bounding box center [943, 341] width 136 height 71
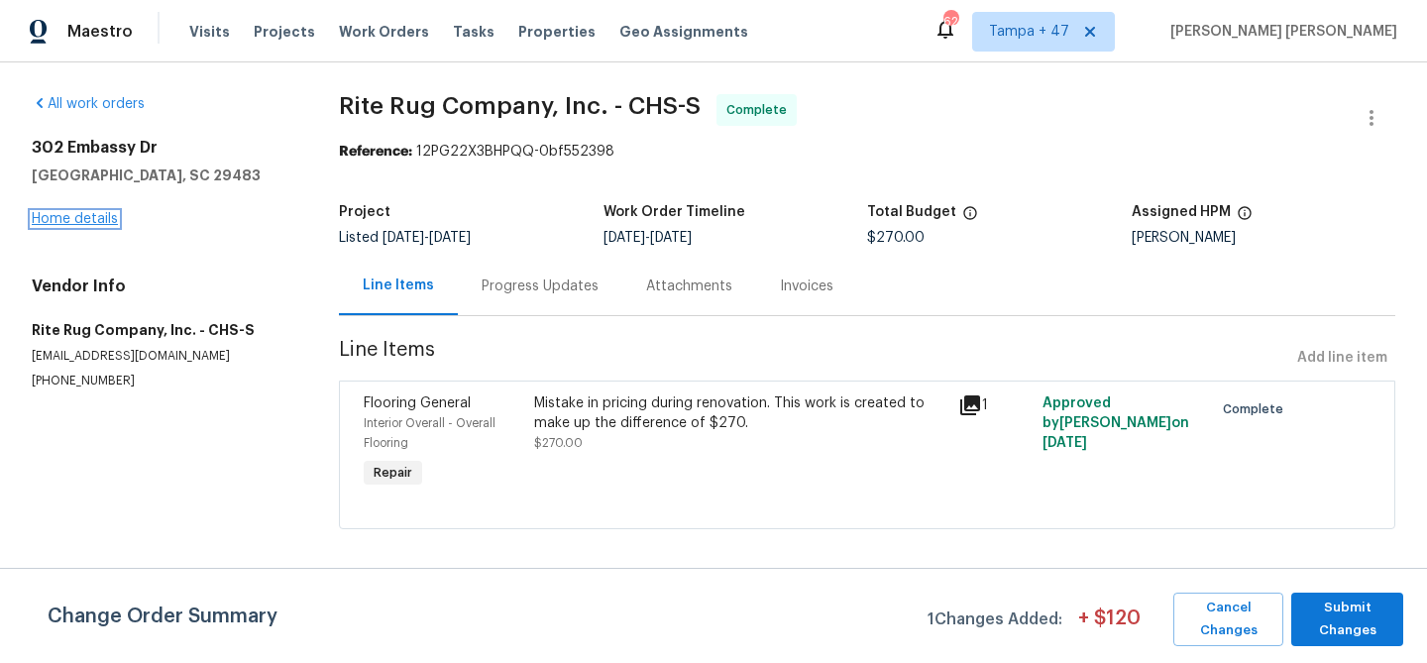
click at [92, 219] on link "Home details" at bounding box center [75, 219] width 86 height 14
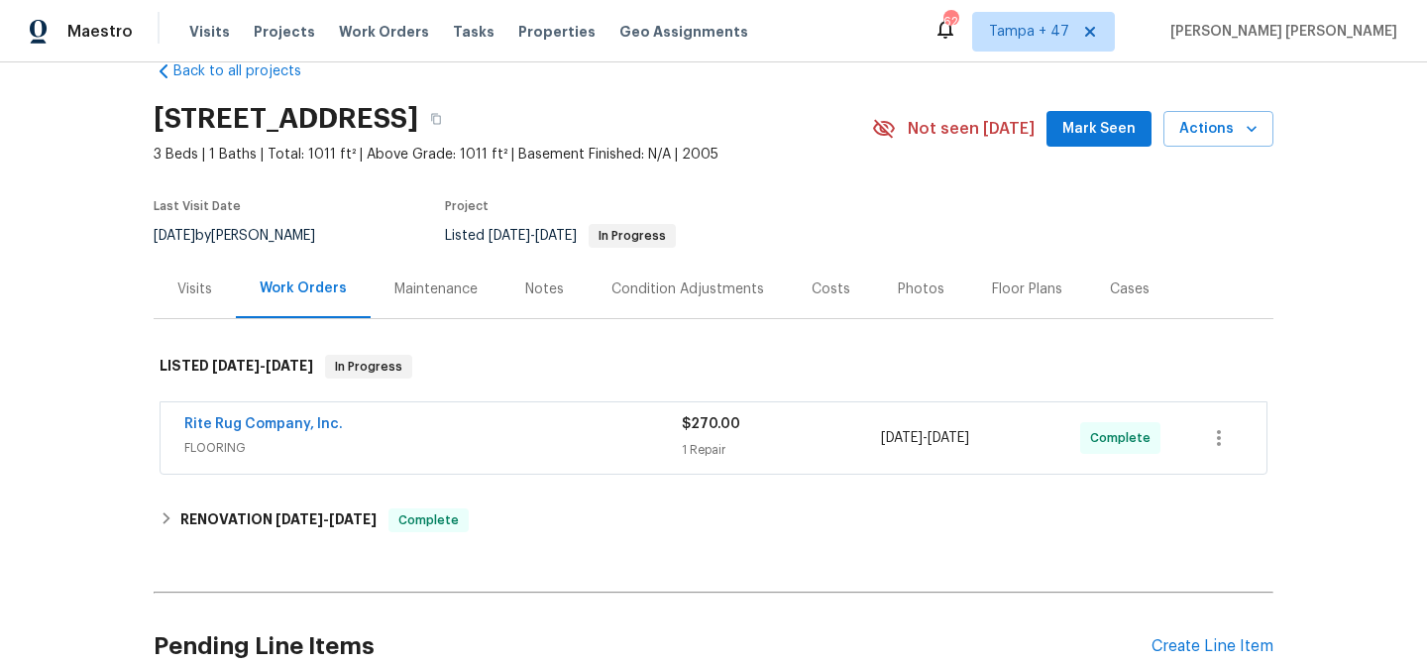
scroll to position [135, 0]
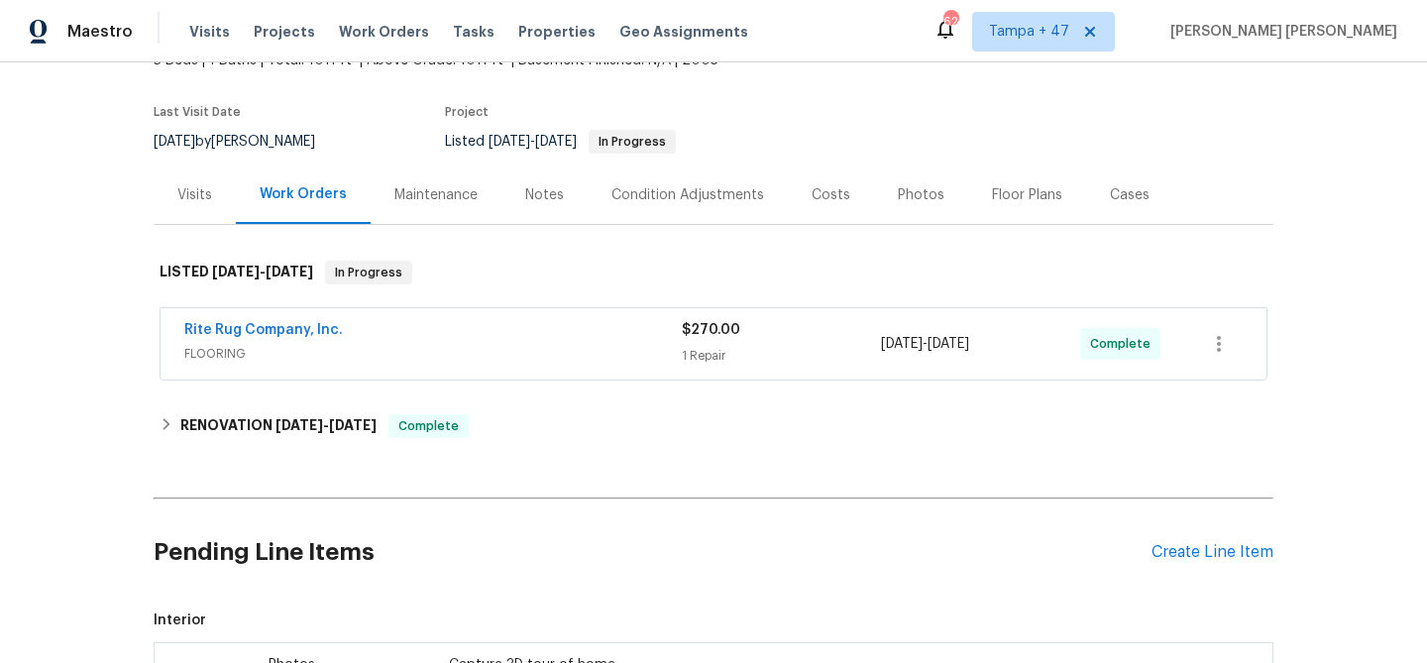
click at [530, 324] on div "Rite Rug Company, Inc." at bounding box center [432, 332] width 497 height 24
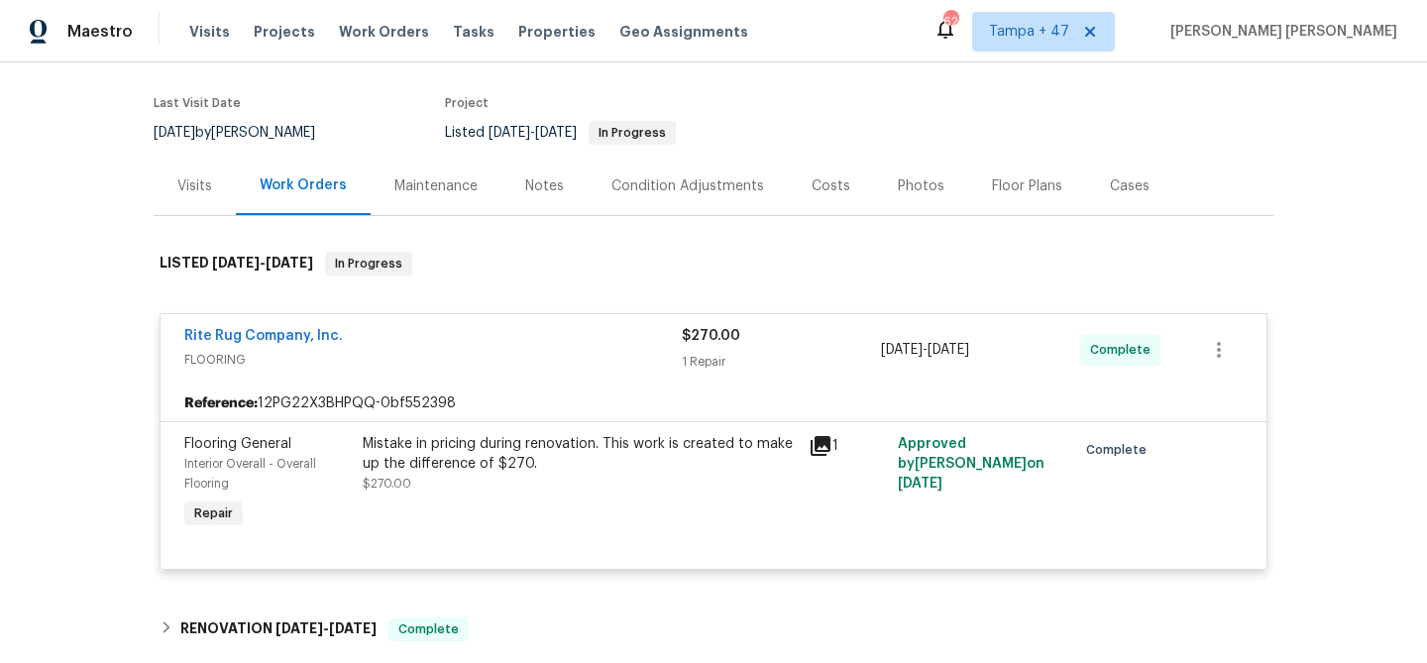
scroll to position [215, 0]
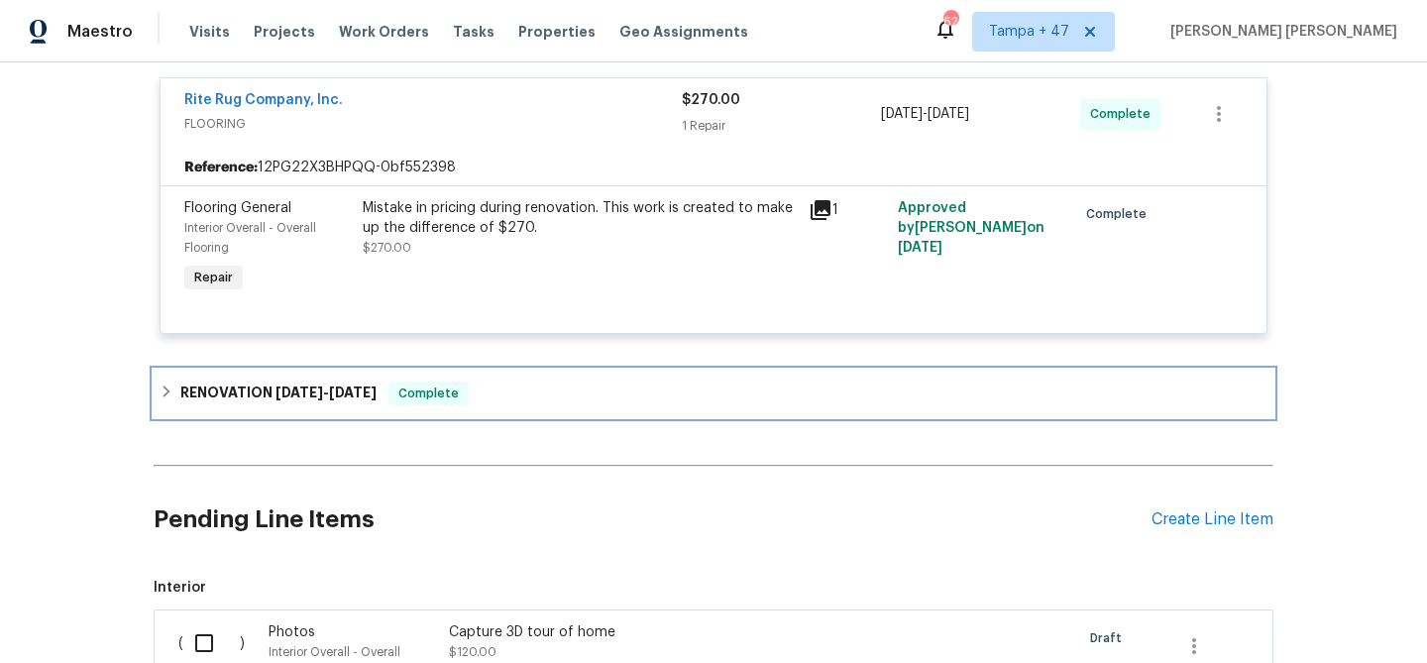
click at [377, 403] on h6 "RENOVATION [DATE] - [DATE]" at bounding box center [278, 393] width 196 height 24
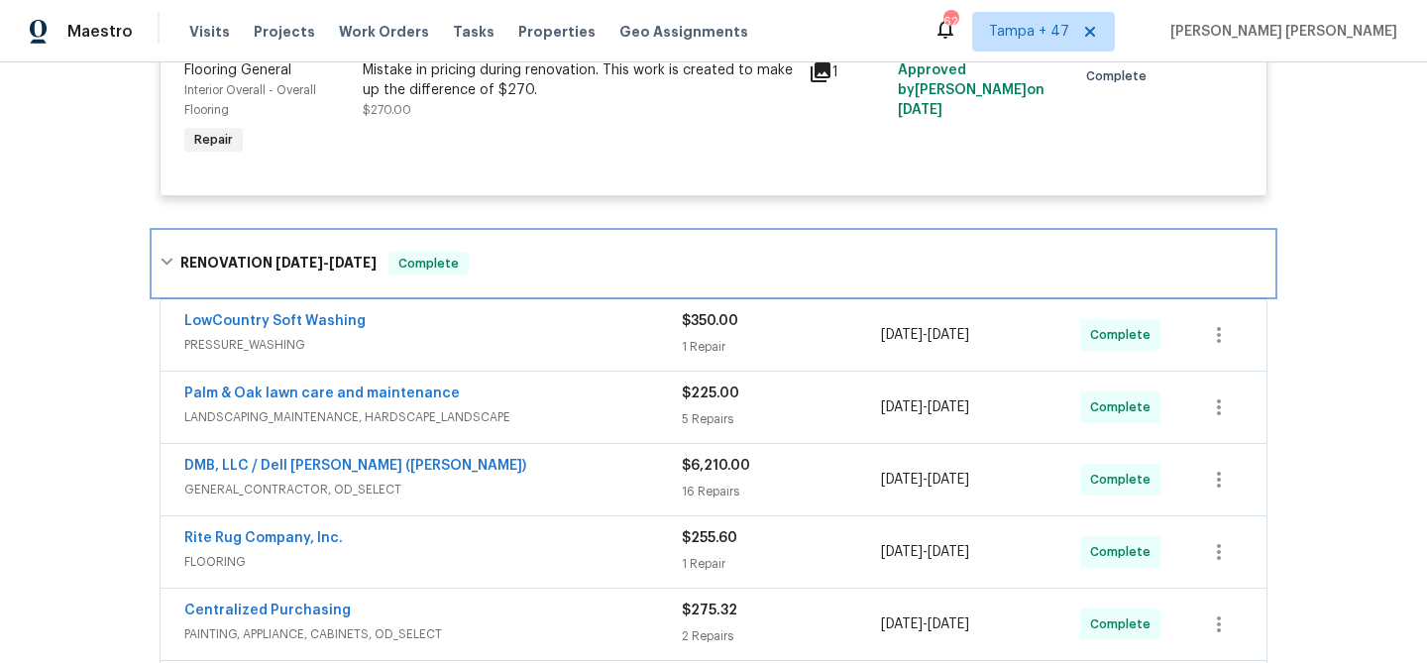
scroll to position [368, 0]
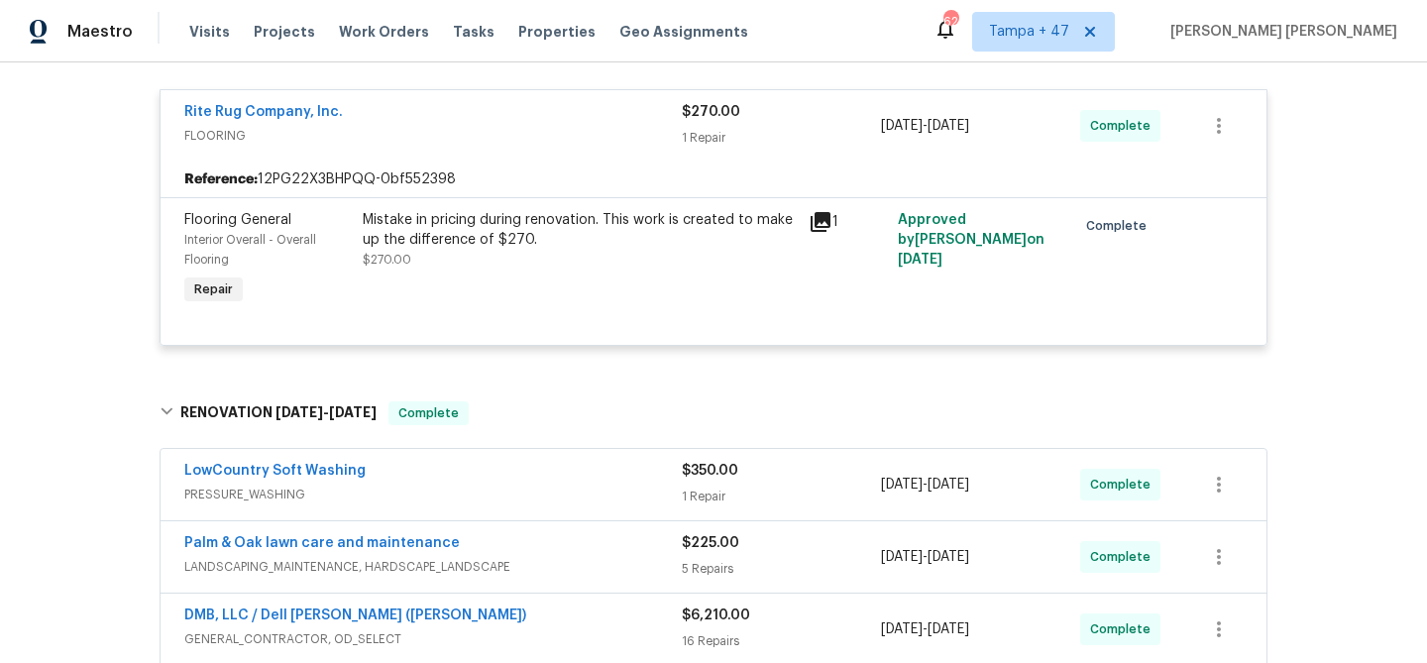
click at [376, 43] on div "Visits Projects Work Orders Tasks Properties Geo Assignments" at bounding box center [480, 32] width 583 height 40
click at [376, 32] on span "Work Orders" at bounding box center [384, 32] width 90 height 20
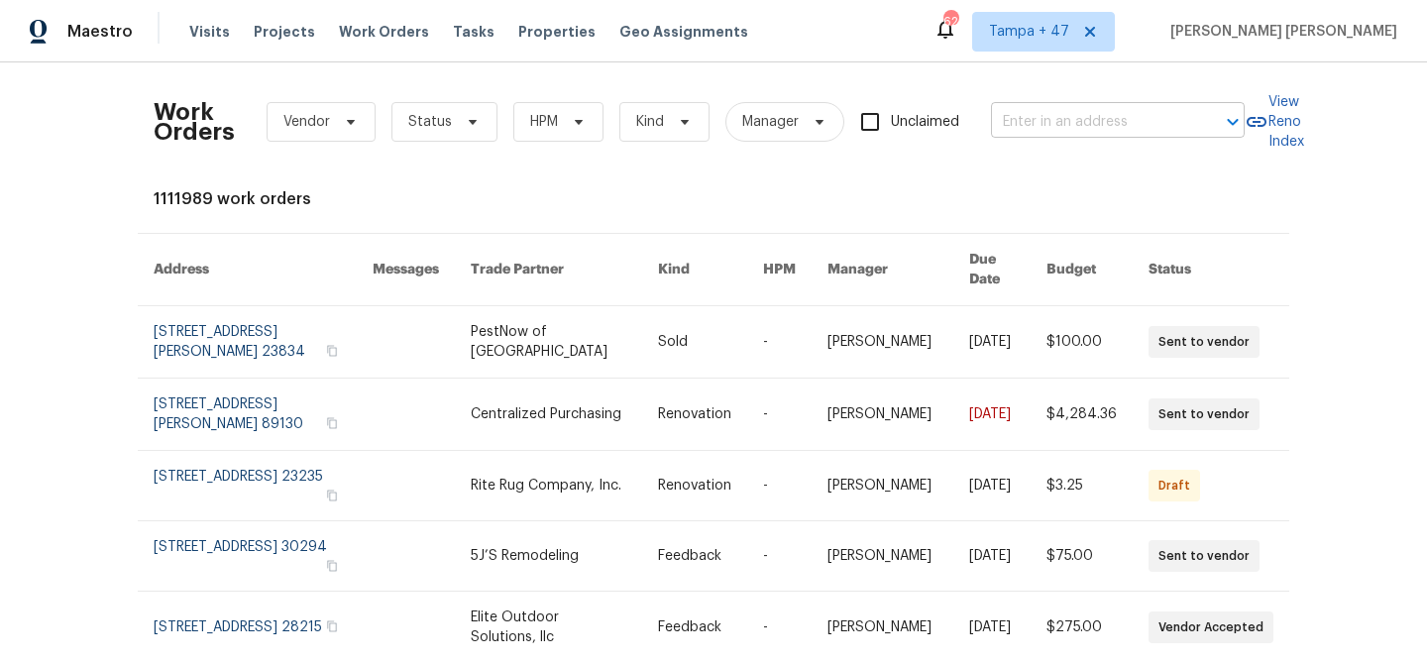
click at [1026, 121] on input "text" at bounding box center [1090, 122] width 198 height 31
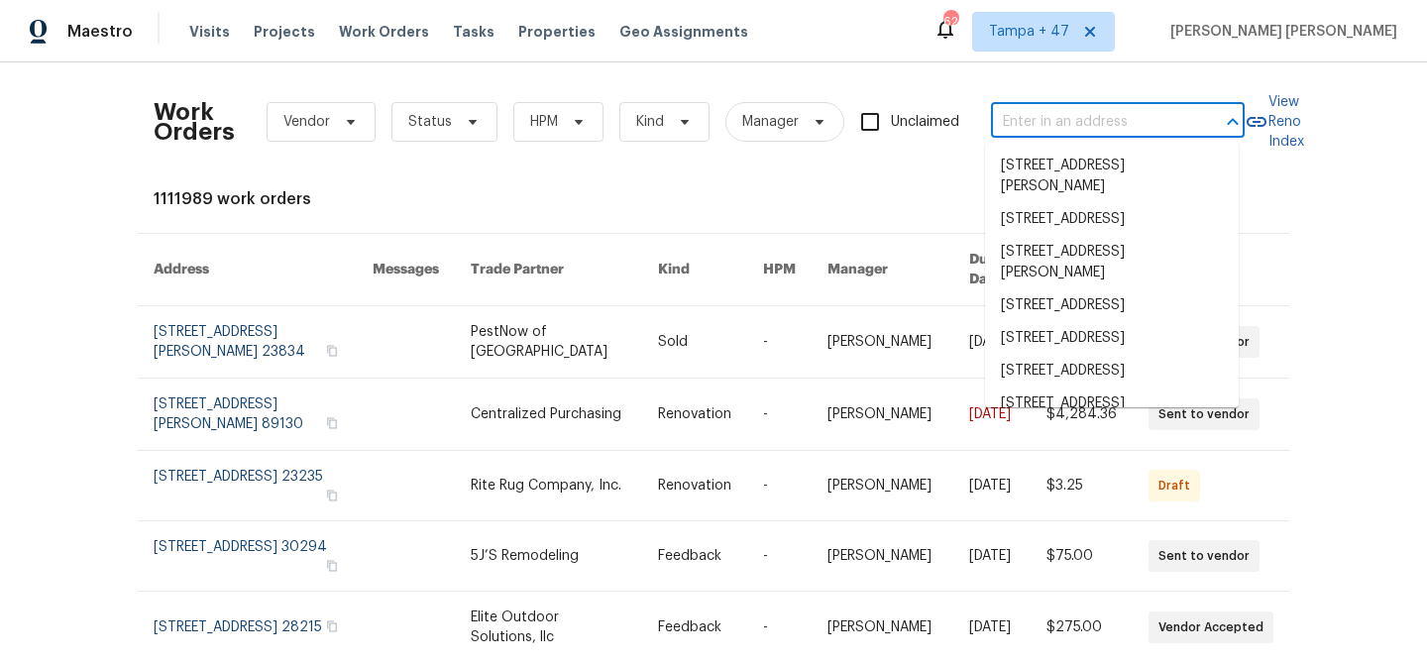
paste input "[STREET_ADDRESS][PERSON_NAME]"
type input "[STREET_ADDRESS][PERSON_NAME]"
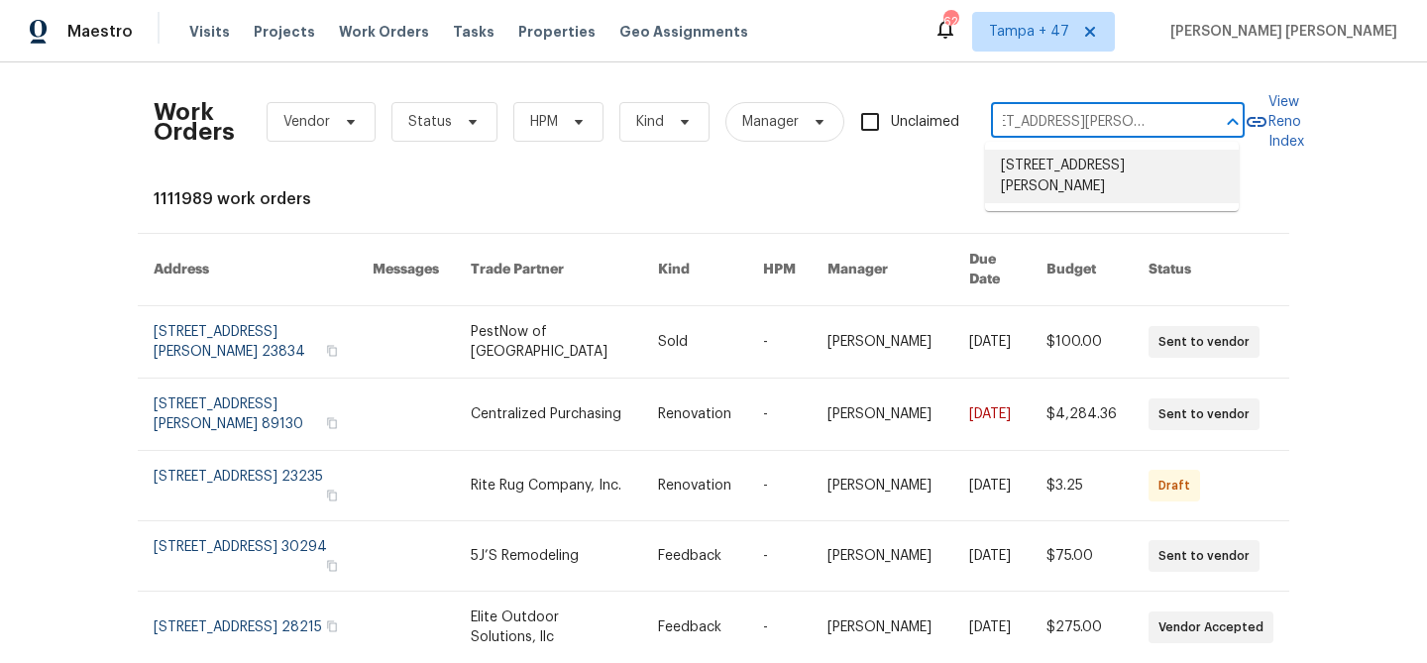
click at [1100, 172] on li "[STREET_ADDRESS][PERSON_NAME]" at bounding box center [1112, 177] width 254 height 54
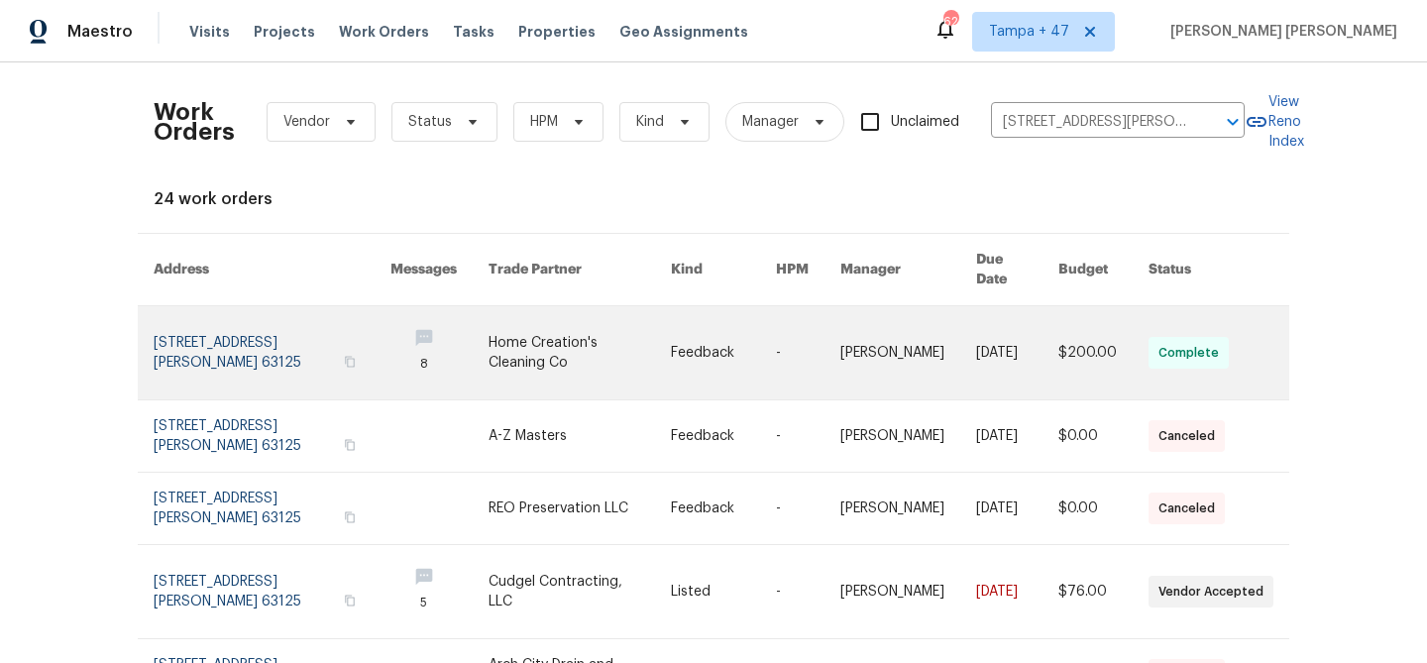
click at [1093, 325] on link at bounding box center [1103, 352] width 90 height 93
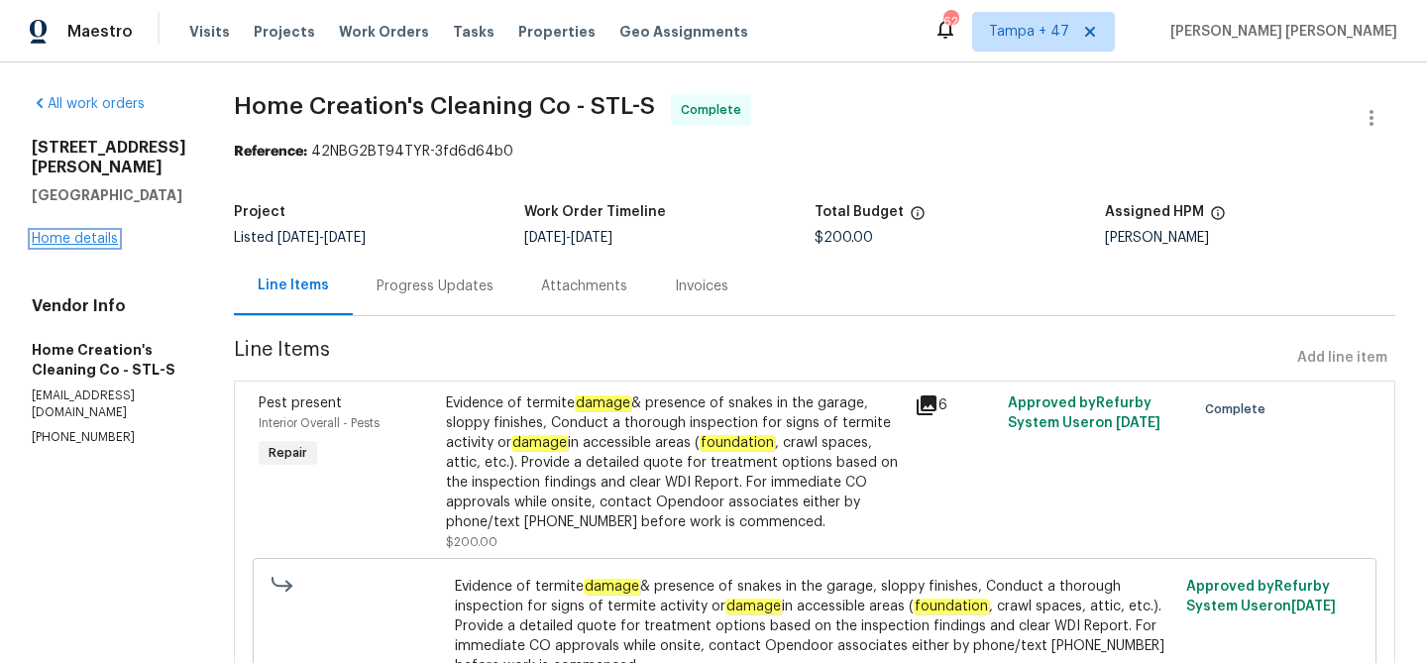
click at [90, 232] on link "Home details" at bounding box center [75, 239] width 86 height 14
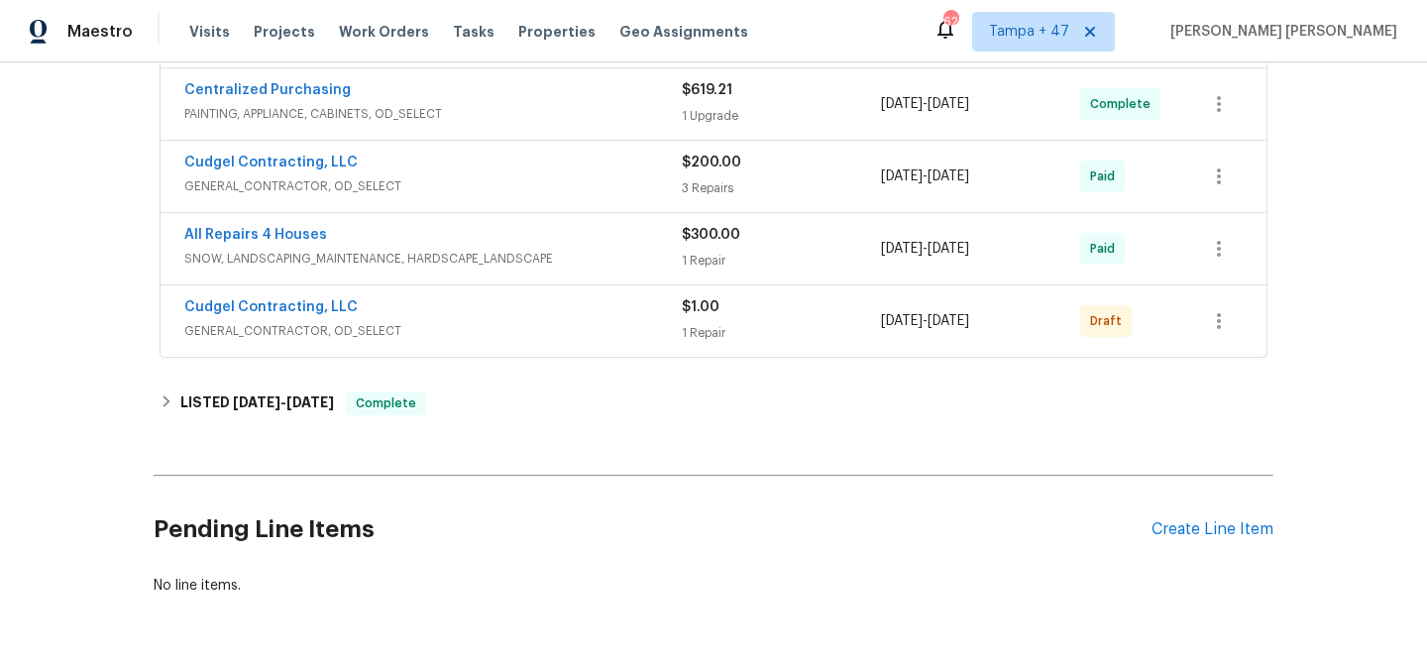
scroll to position [1486, 0]
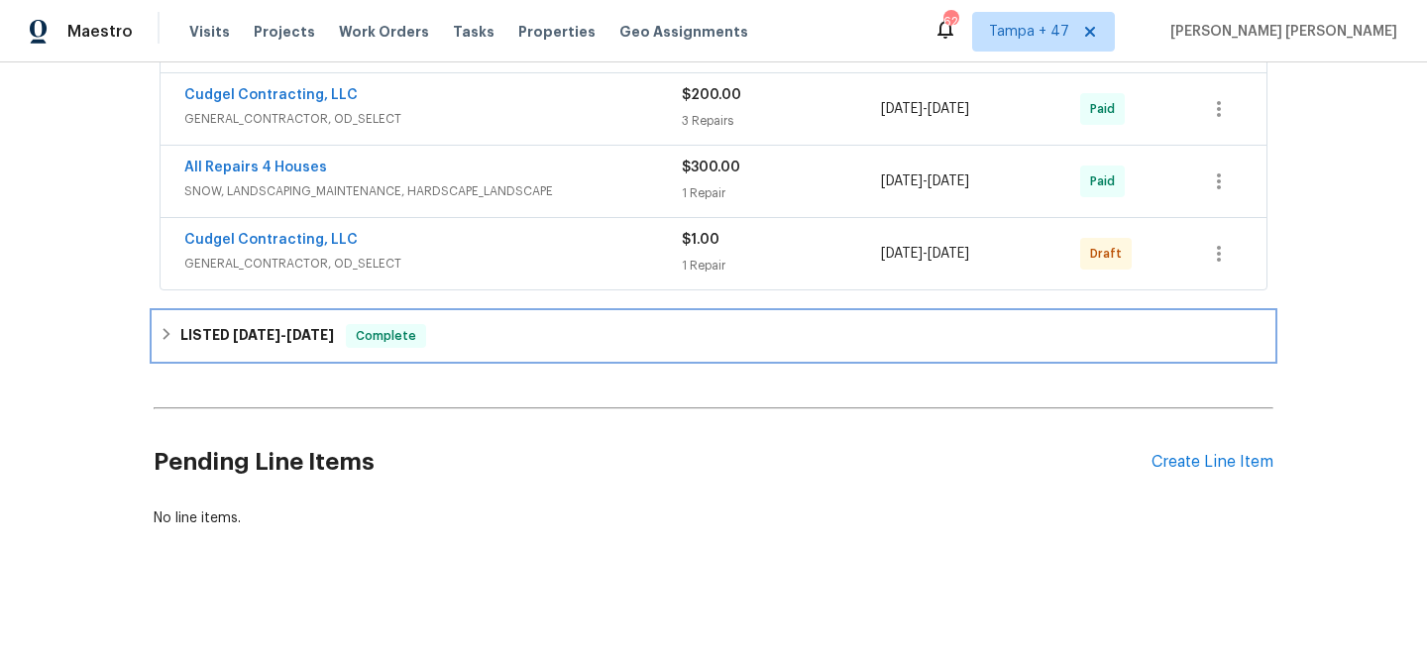
click at [292, 324] on h6 "LISTED [DATE] - [DATE]" at bounding box center [257, 336] width 154 height 24
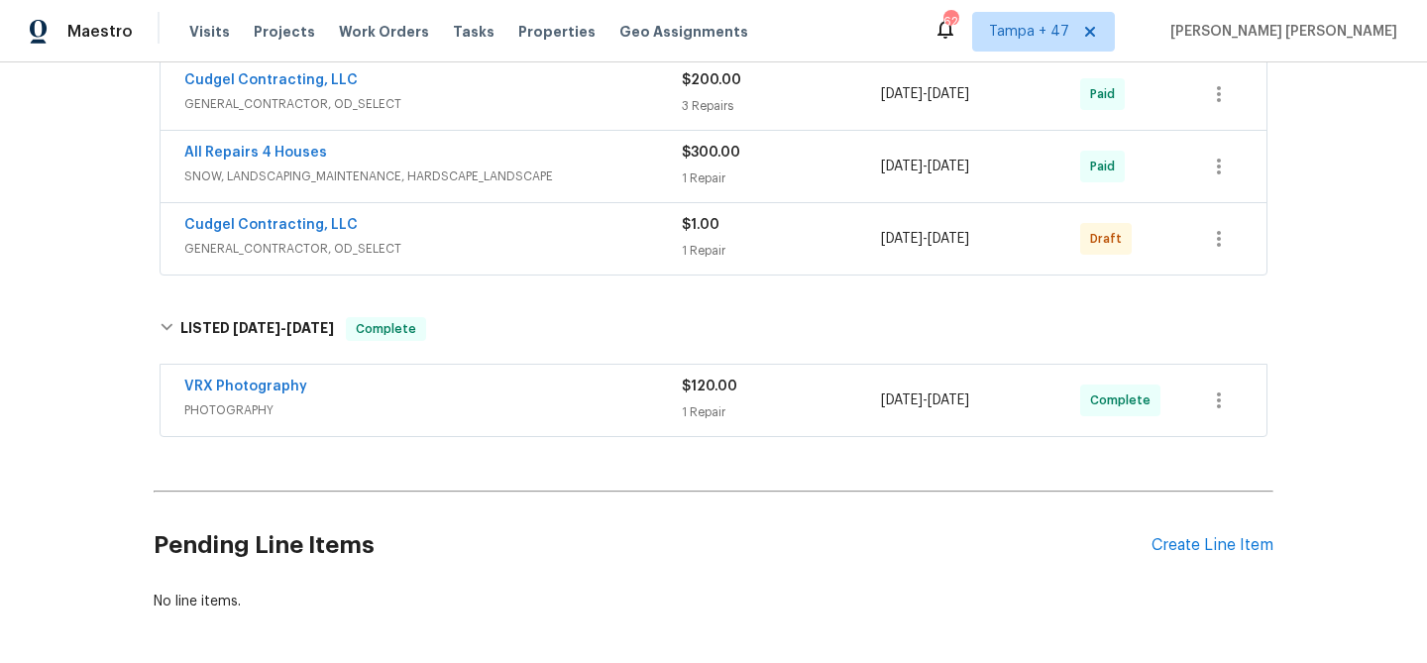
click at [564, 398] on div "VRX Photography" at bounding box center [432, 389] width 497 height 24
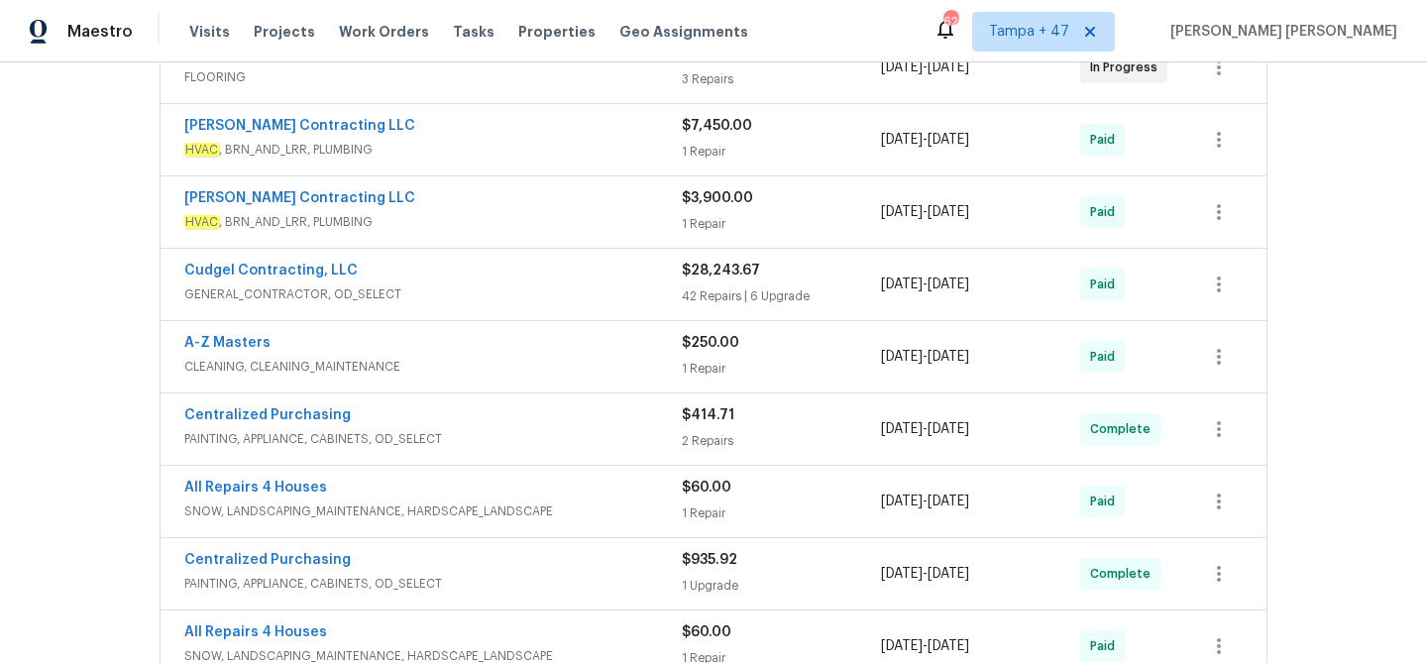
scroll to position [505, 0]
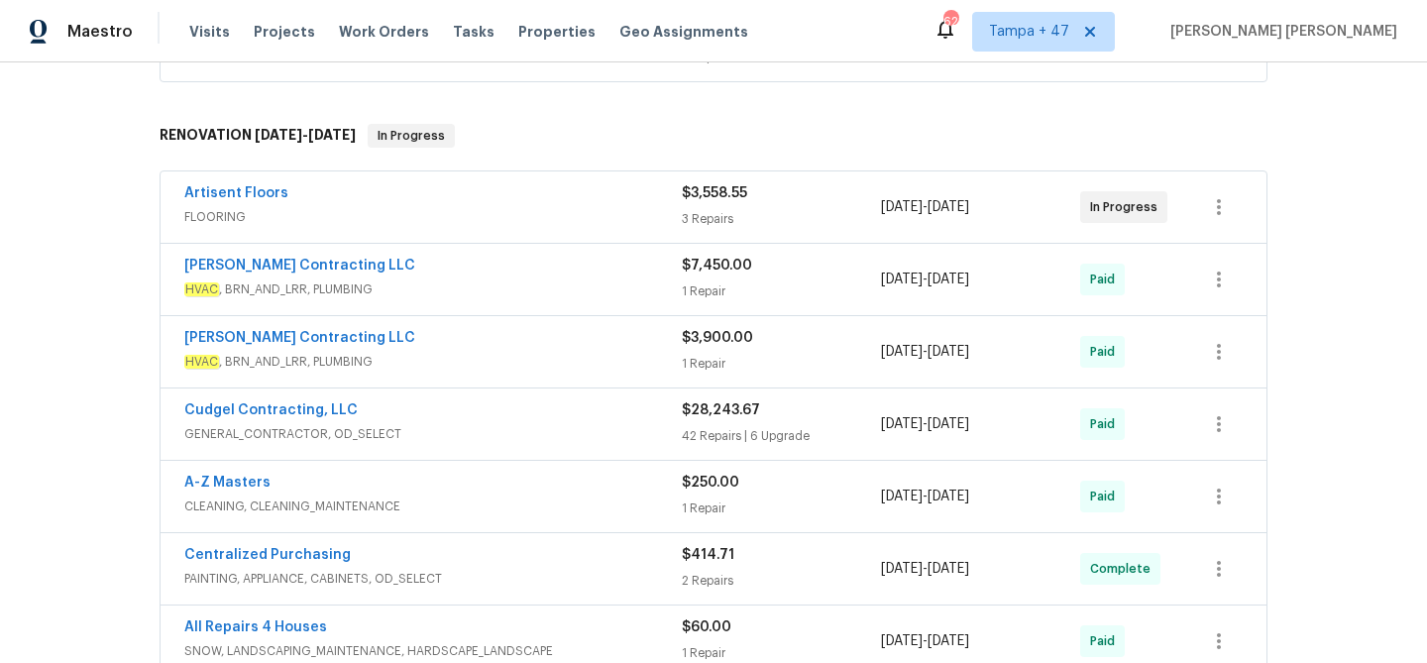
click at [580, 207] on span "FLOORING" at bounding box center [432, 217] width 497 height 20
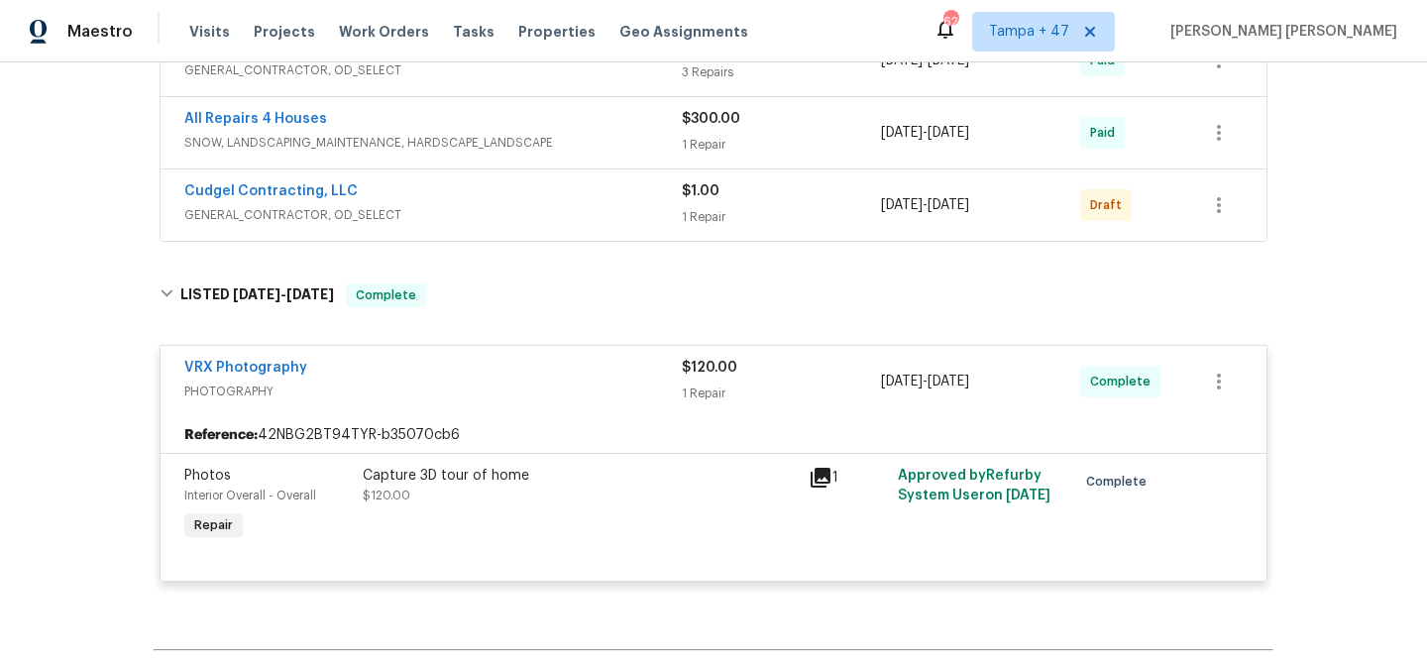
scroll to position [2696, 0]
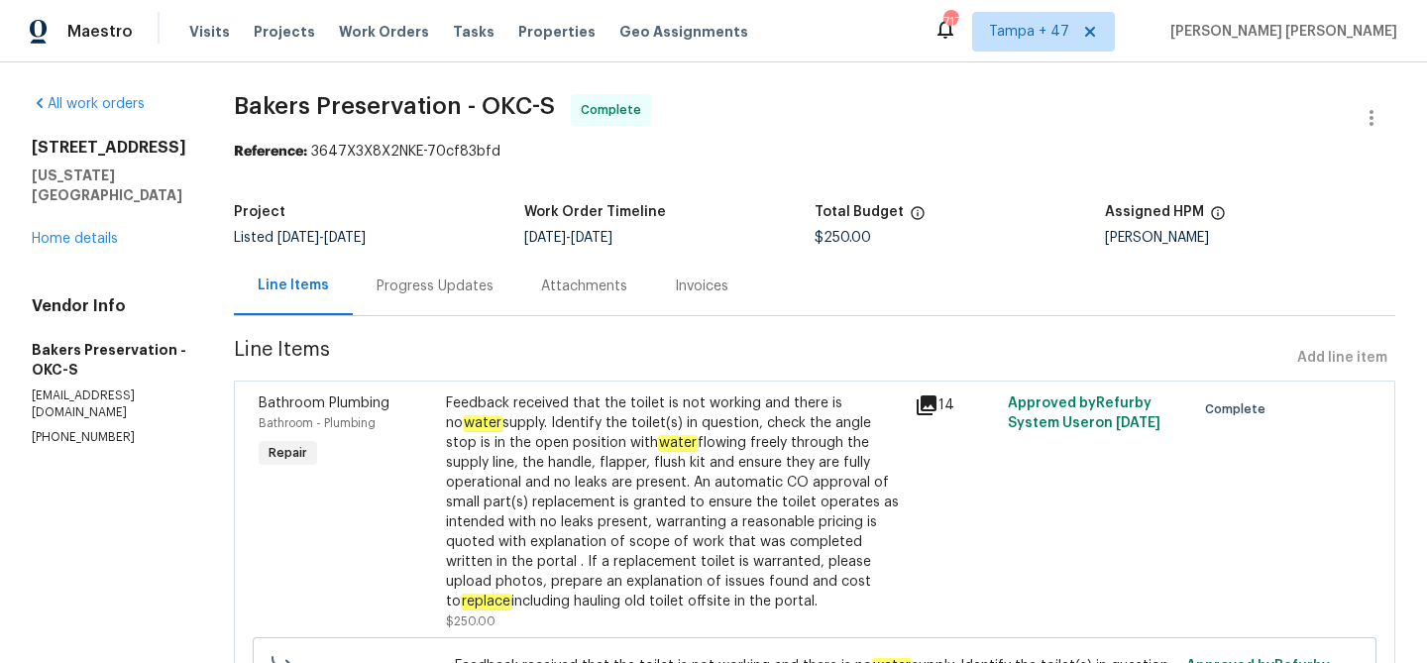
click at [517, 290] on div "Progress Updates" at bounding box center [435, 286] width 164 height 58
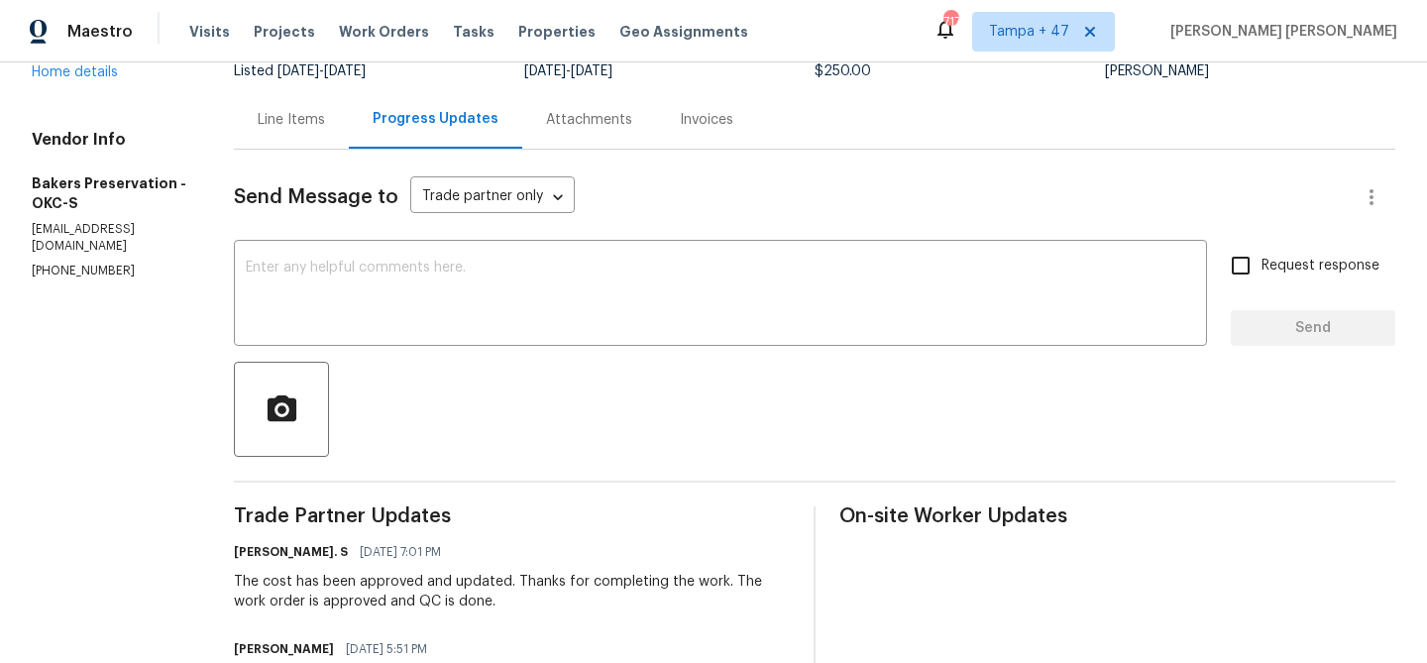
scroll to position [154, 0]
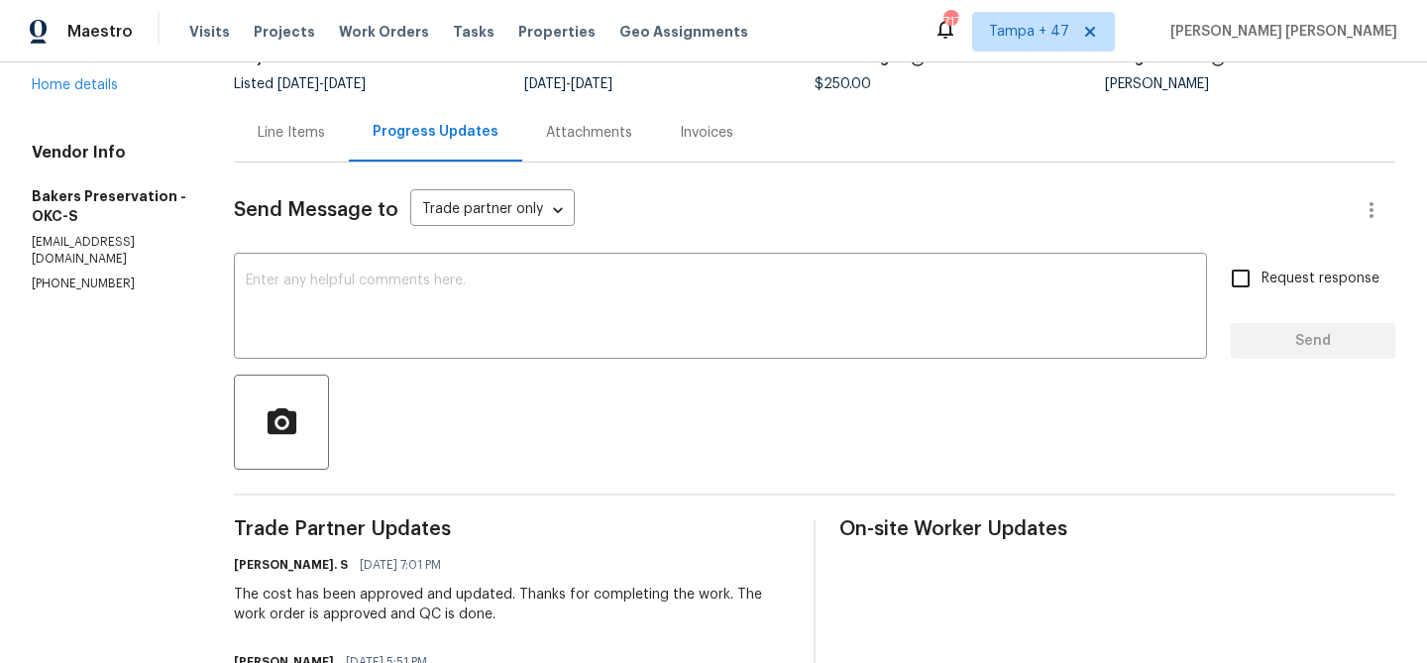
click at [339, 145] on div "Line Items" at bounding box center [291, 132] width 115 height 58
